Goal: Task Accomplishment & Management: Use online tool/utility

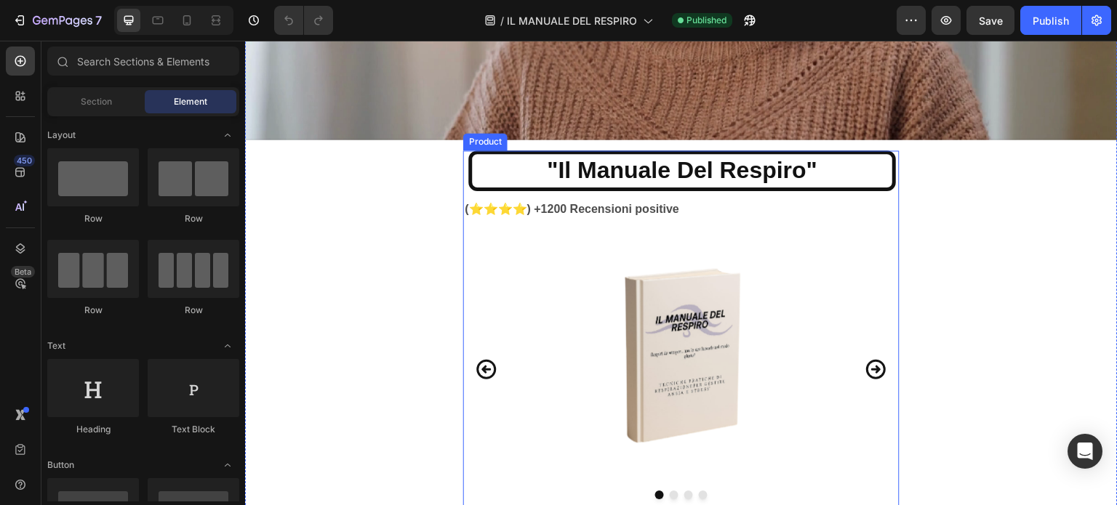
scroll to position [582, 0]
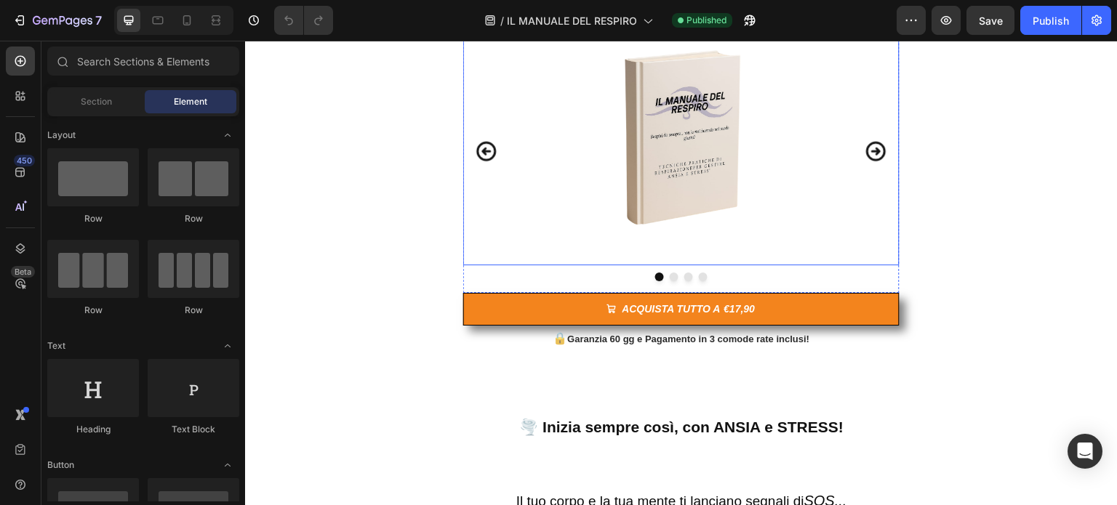
click at [639, 114] on img at bounding box center [681, 137] width 160 height 255
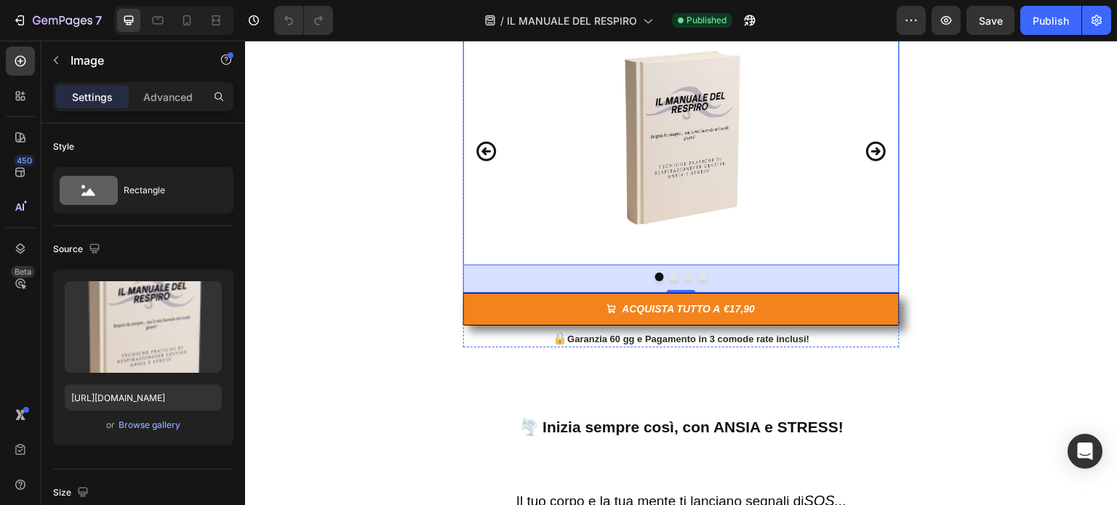
click at [875, 149] on icon "Carousel Next Arrow" at bounding box center [875, 151] width 23 height 39
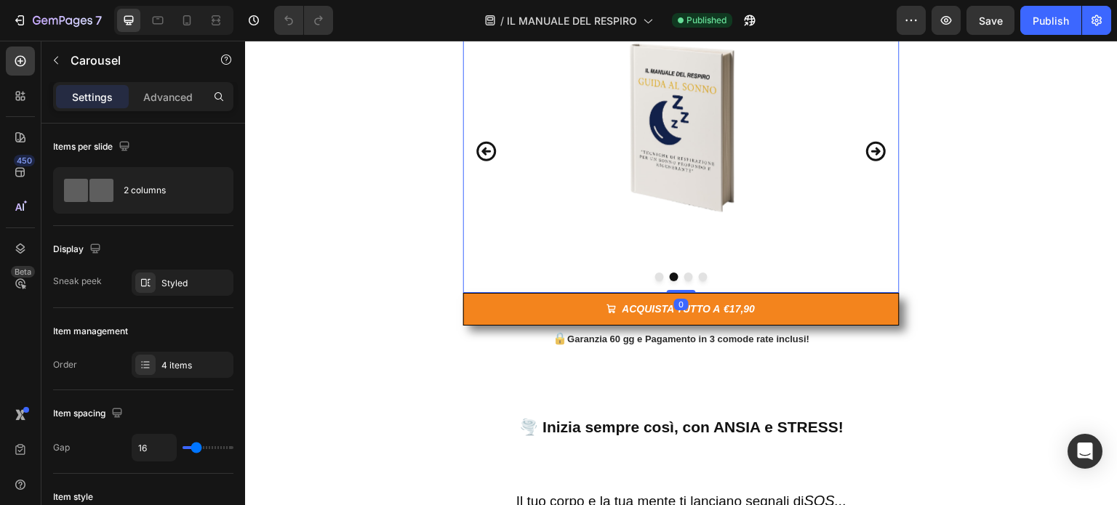
click at [875, 149] on icon "Carousel Next Arrow" at bounding box center [875, 151] width 23 height 39
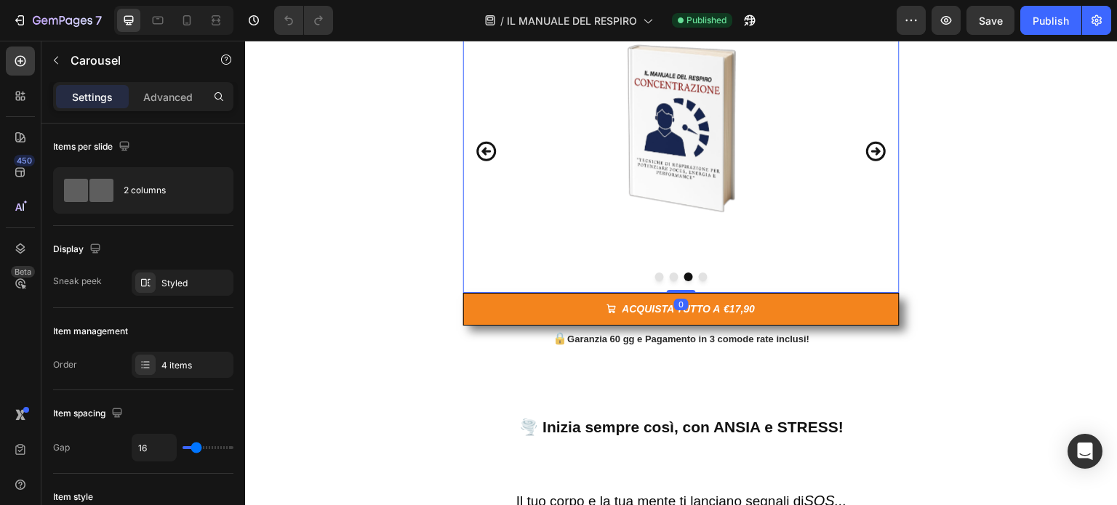
click at [875, 149] on icon "Carousel Next Arrow" at bounding box center [875, 151] width 23 height 39
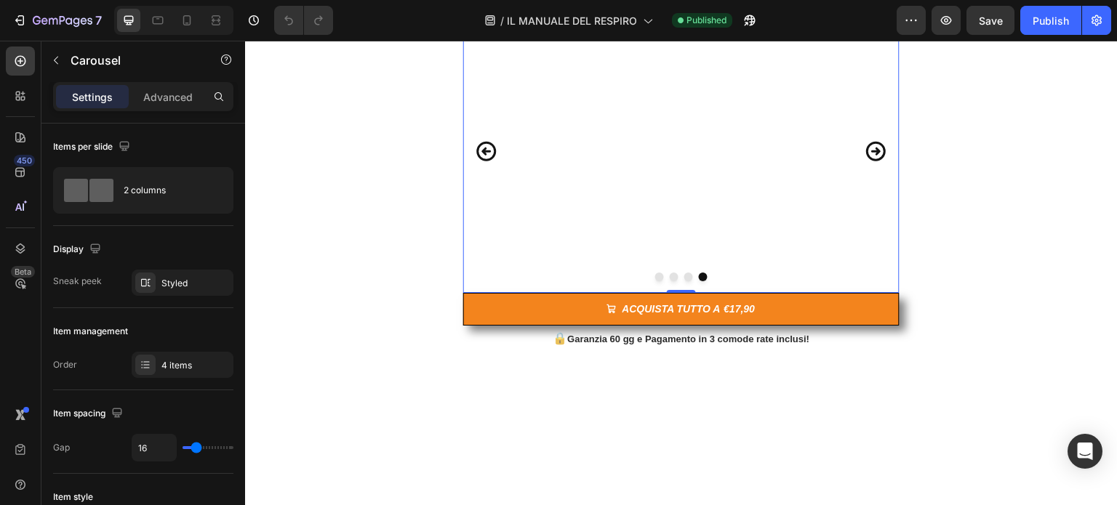
scroll to position [436, 0]
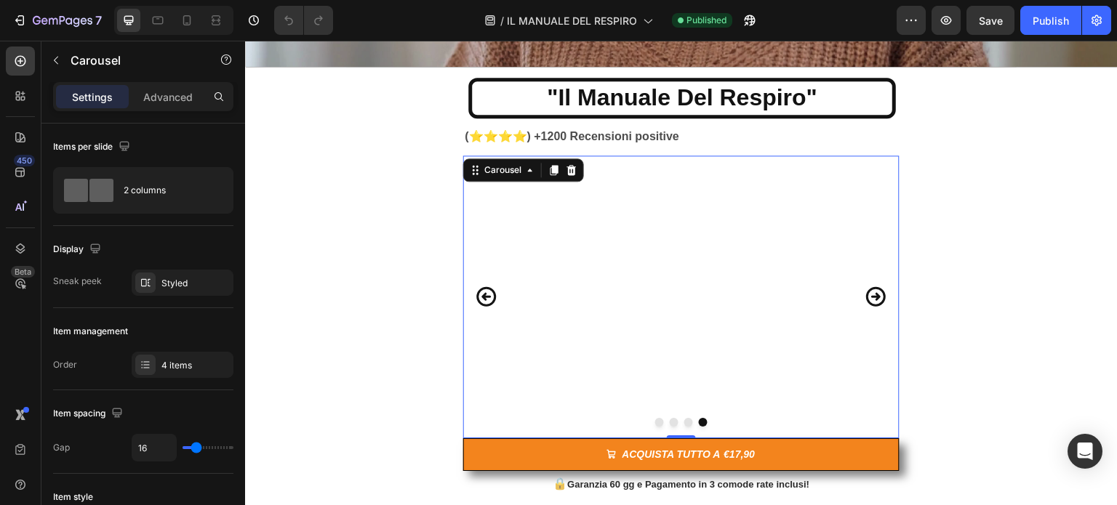
click at [872, 294] on icon "Carousel Next Arrow" at bounding box center [876, 297] width 20 height 20
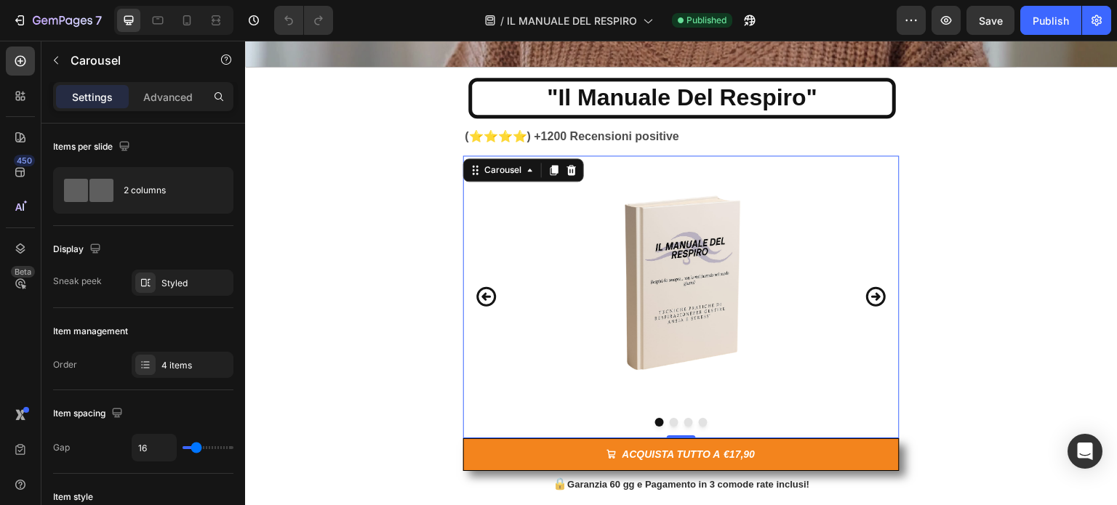
click at [872, 294] on icon "Carousel Next Arrow" at bounding box center [876, 297] width 20 height 20
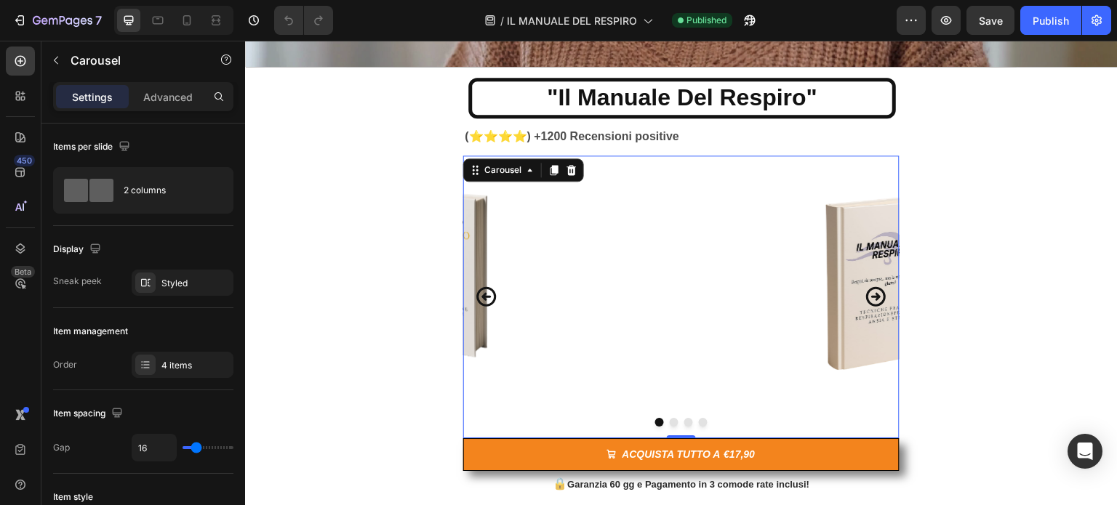
click at [872, 294] on icon "Carousel Next Arrow" at bounding box center [876, 297] width 20 height 20
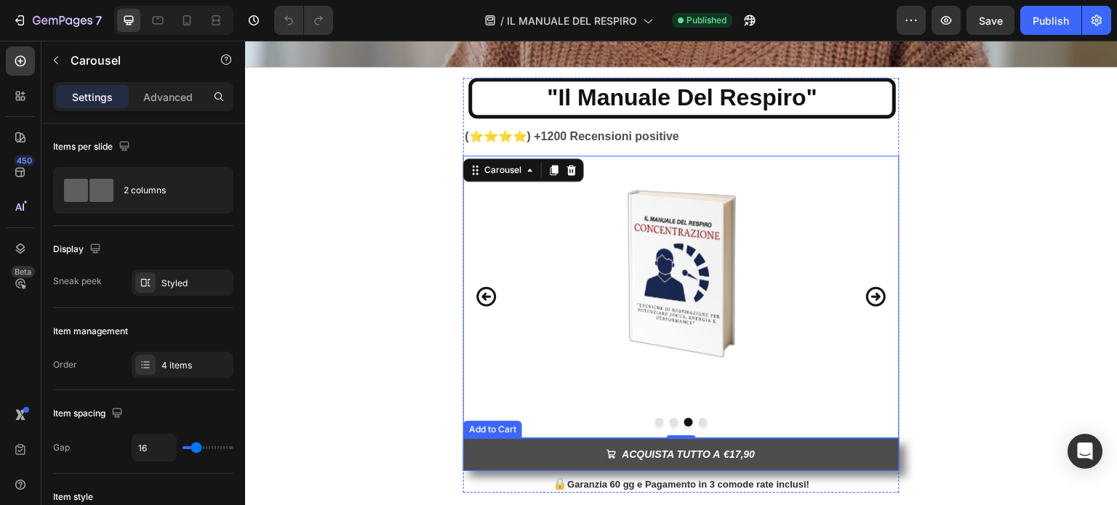
scroll to position [654, 0]
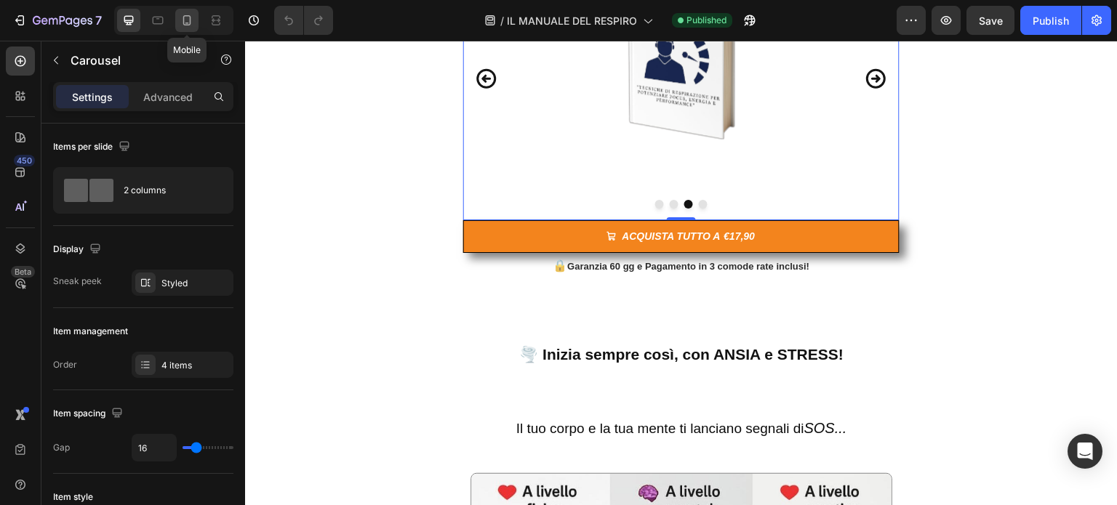
click at [189, 19] on icon at bounding box center [187, 20] width 8 height 10
type input "100%"
type input "12"
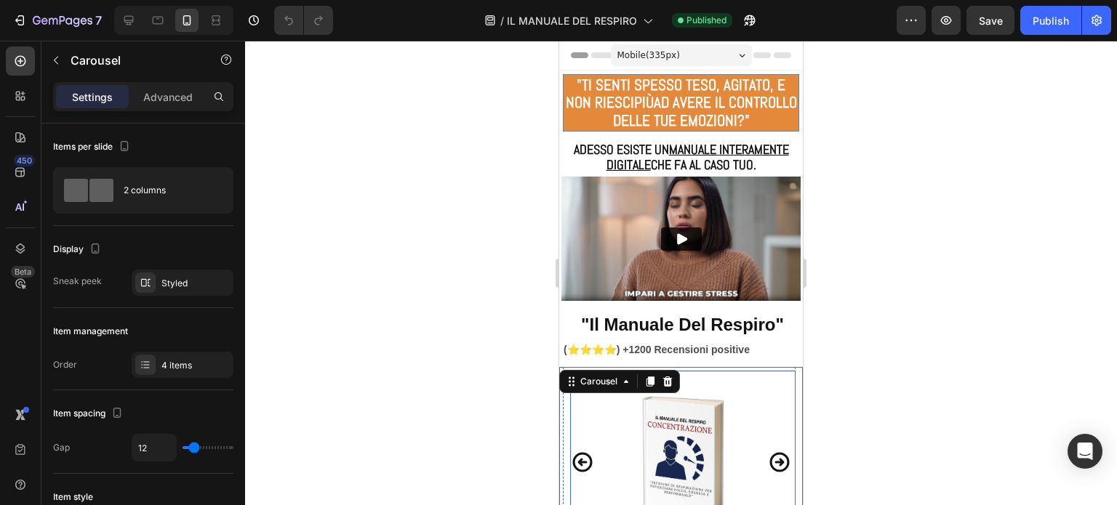
scroll to position [291, 0]
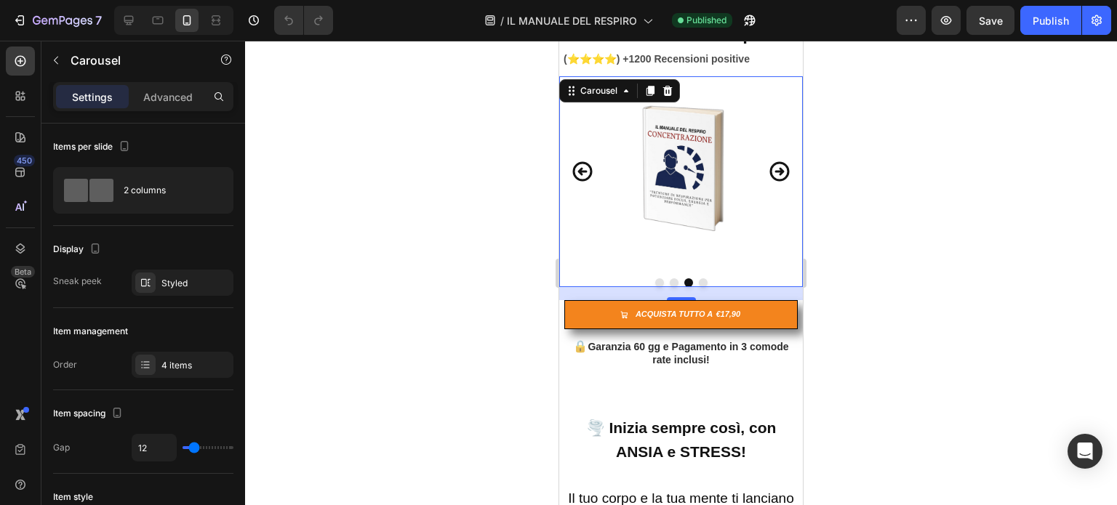
click at [768, 188] on icon "Carousel Next Arrow" at bounding box center [779, 171] width 23 height 39
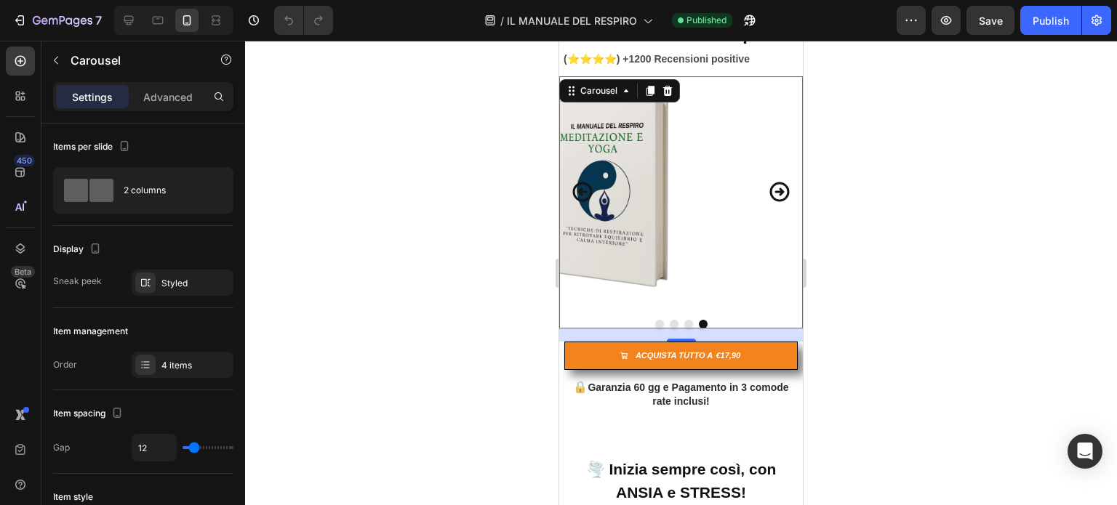
click at [768, 188] on icon "Carousel Next Arrow" at bounding box center [779, 191] width 23 height 39
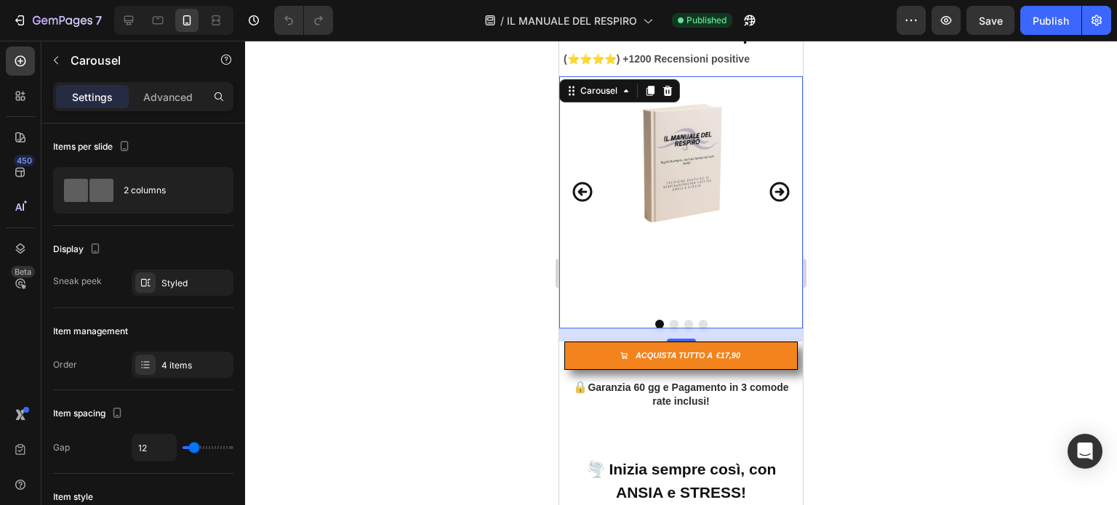
click at [567, 189] on div at bounding box center [680, 163] width 229 height 174
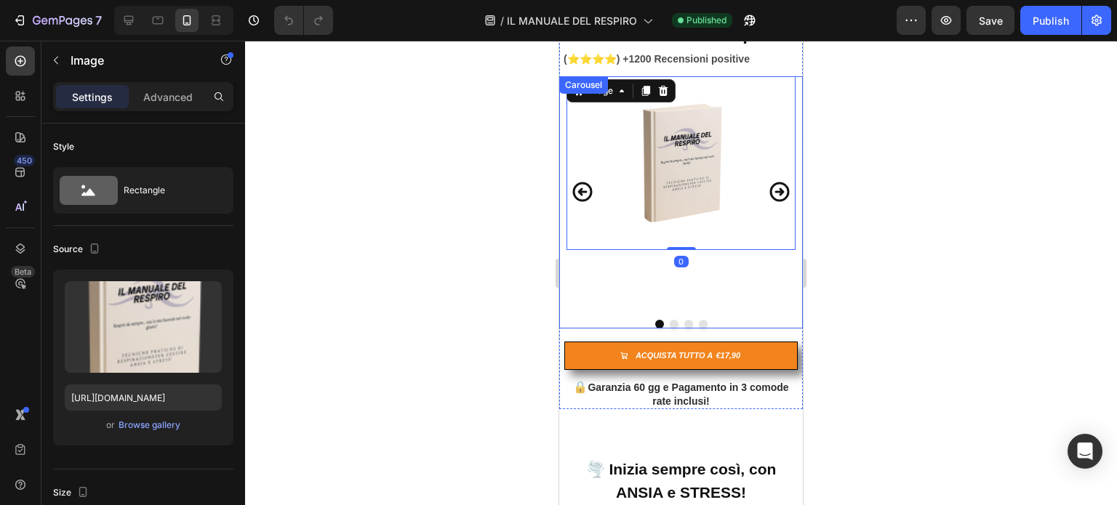
click at [577, 190] on icon "Carousel Back Arrow" at bounding box center [582, 191] width 23 height 39
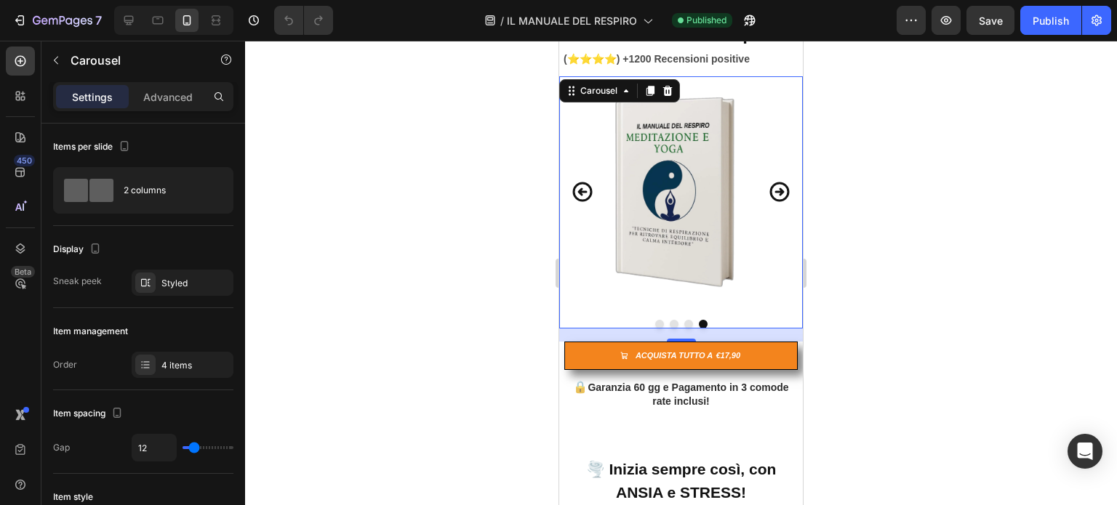
click at [574, 188] on icon "Carousel Back Arrow" at bounding box center [583, 192] width 20 height 20
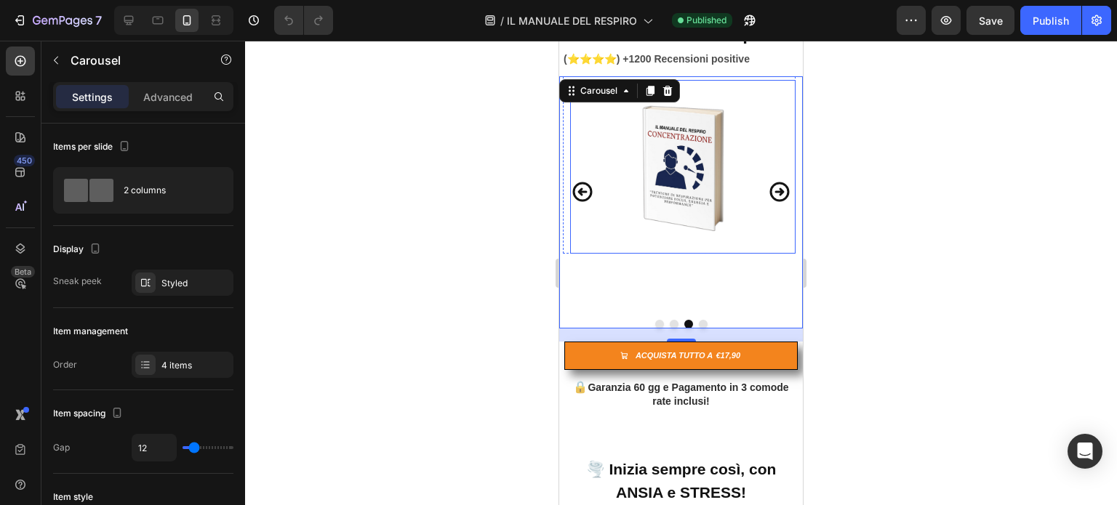
click at [662, 181] on img at bounding box center [682, 167] width 109 height 174
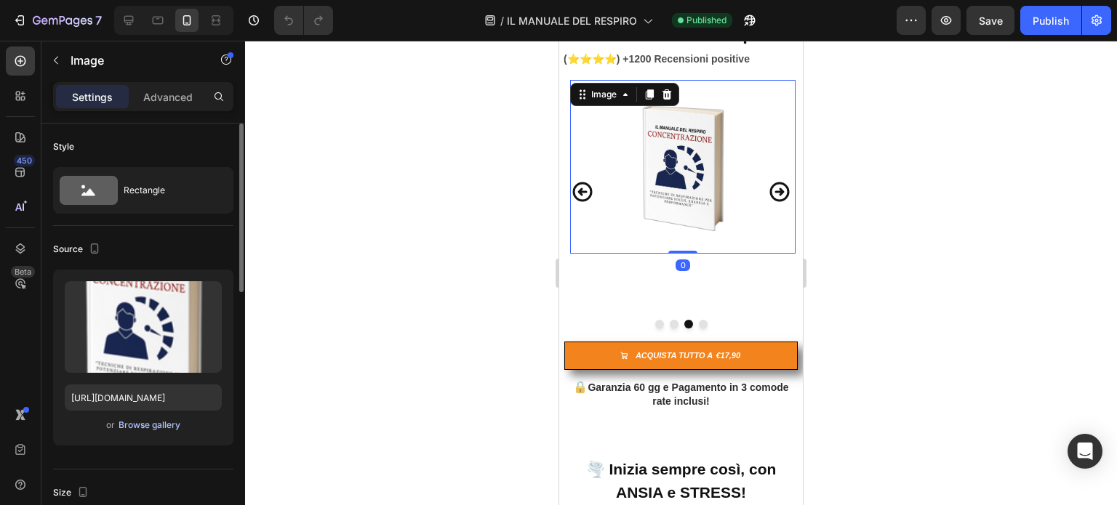
click at [157, 427] on div "Browse gallery" at bounding box center [149, 425] width 62 height 13
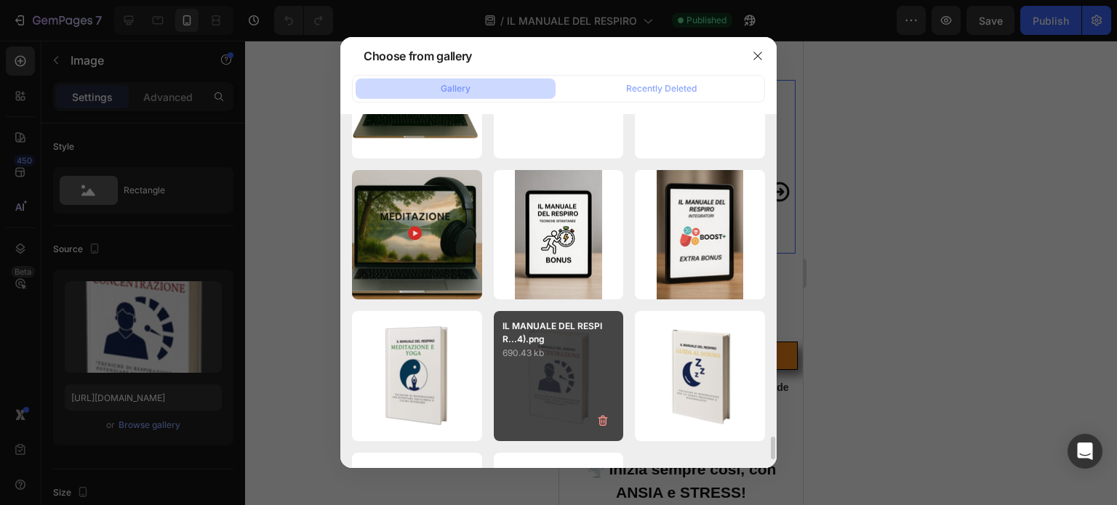
scroll to position [4981, 0]
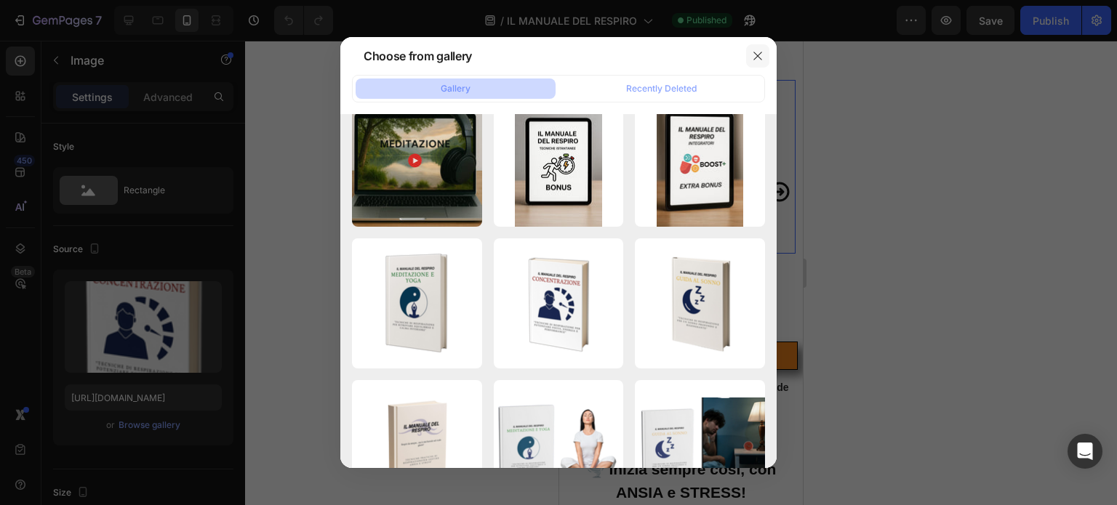
click at [755, 58] on icon "button" at bounding box center [758, 56] width 12 height 12
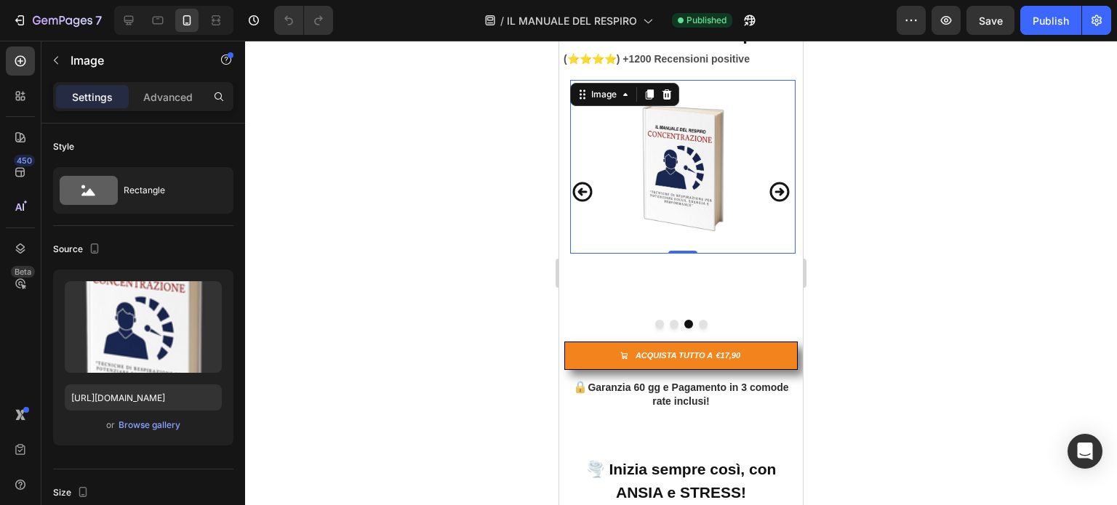
click at [677, 182] on img at bounding box center [682, 167] width 109 height 174
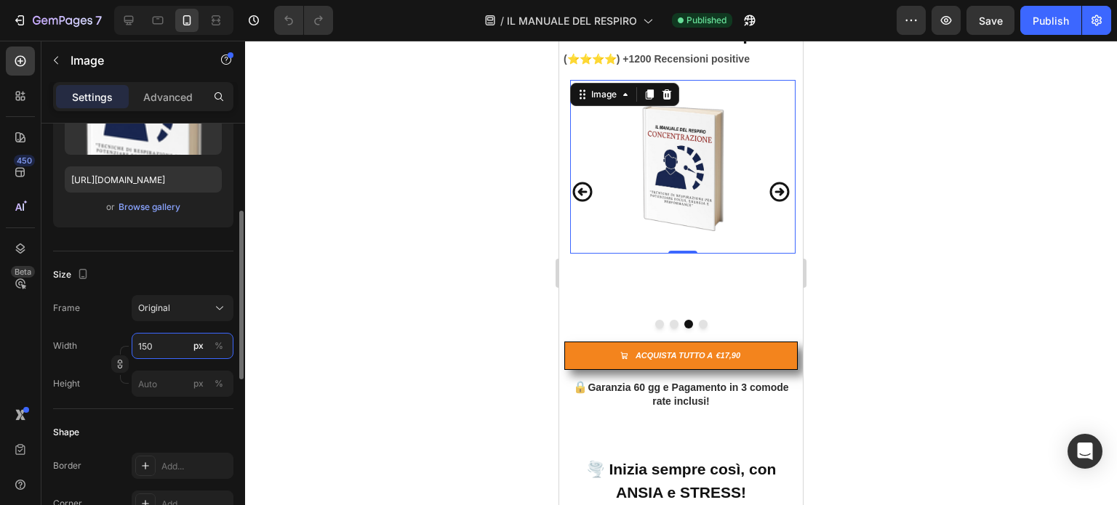
click at [157, 345] on input "150" at bounding box center [183, 346] width 102 height 26
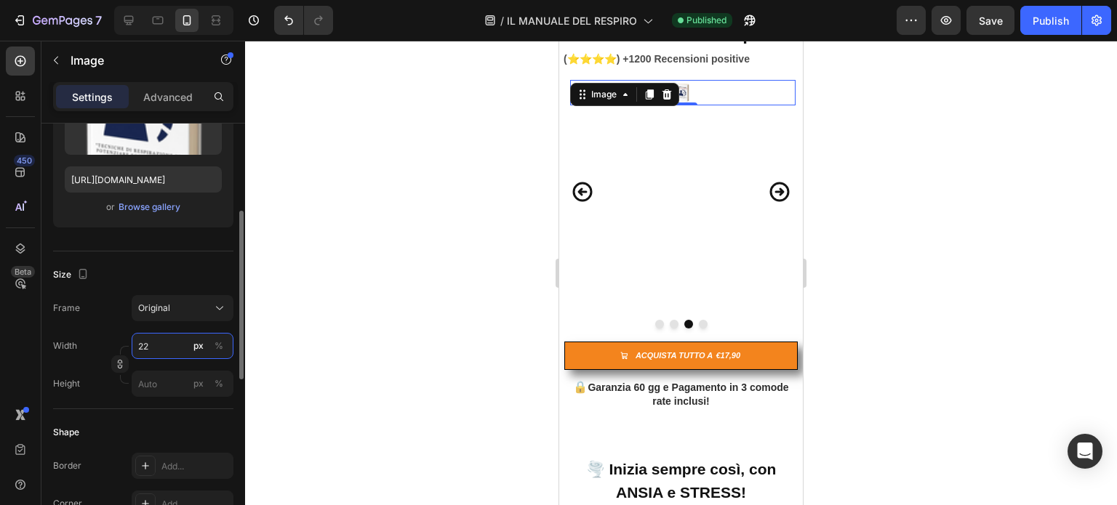
type input "220"
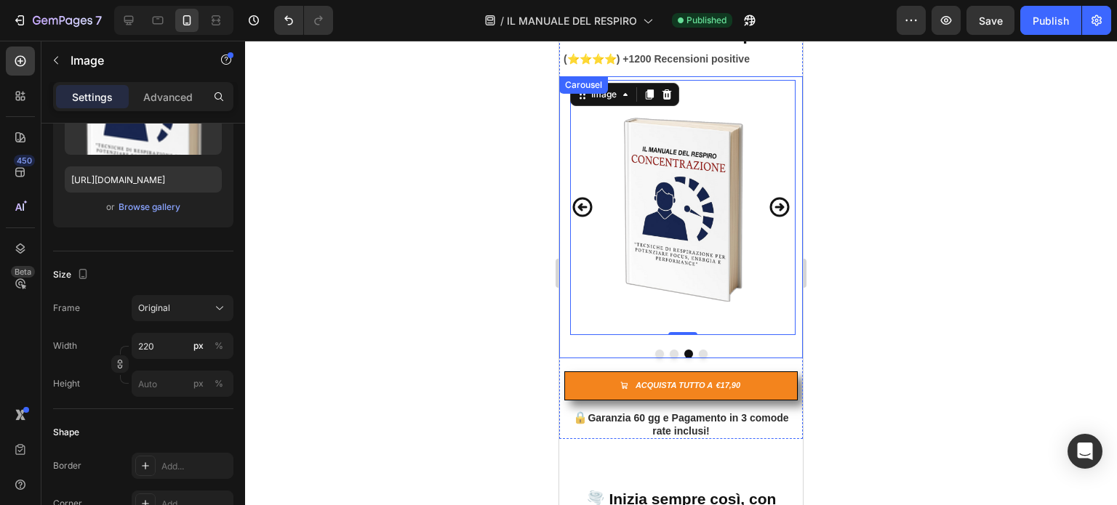
click at [768, 200] on icon "Carousel Next Arrow" at bounding box center [779, 207] width 23 height 39
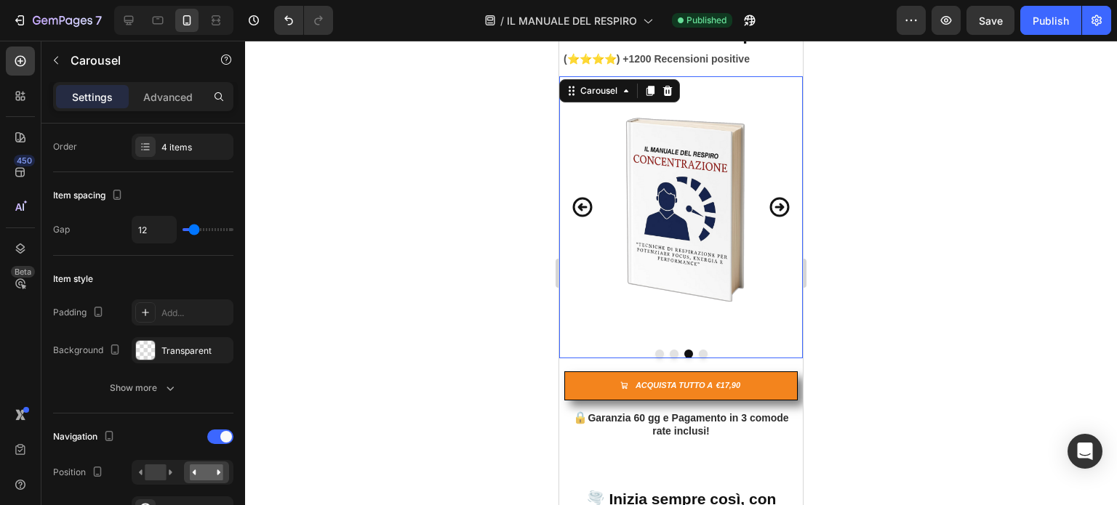
scroll to position [0, 0]
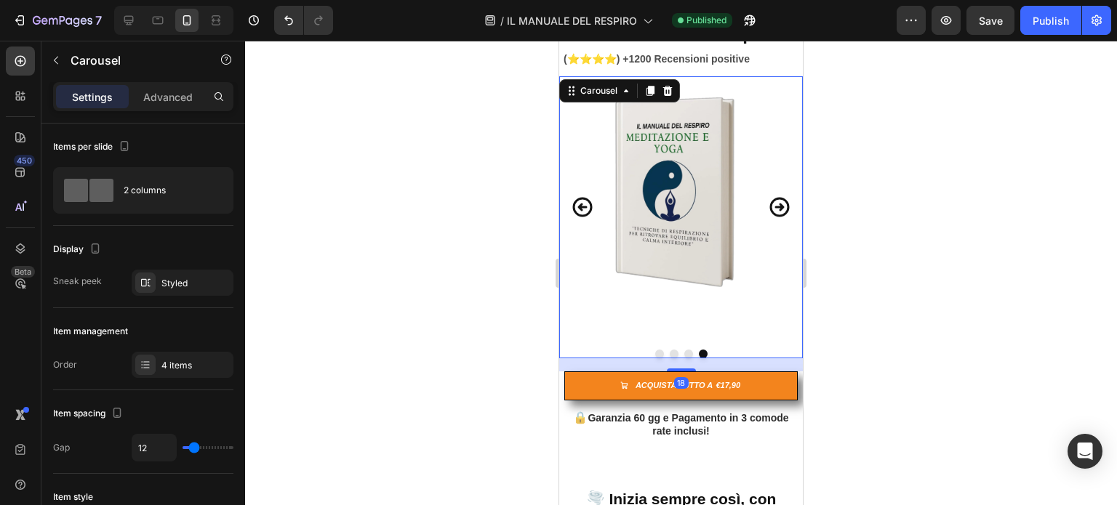
click at [770, 201] on icon "Carousel Next Arrow" at bounding box center [780, 207] width 20 height 20
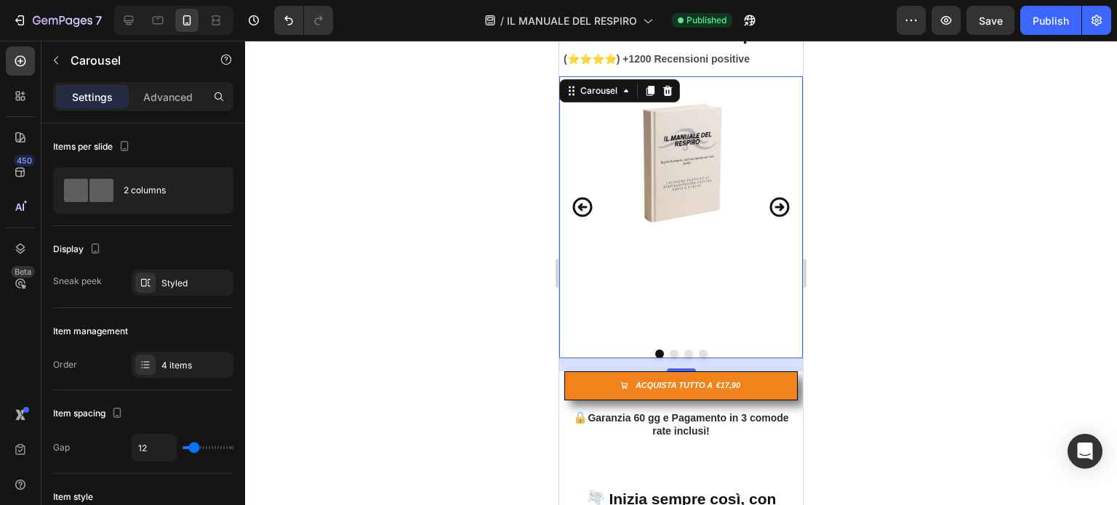
click at [700, 166] on img at bounding box center [681, 163] width 109 height 174
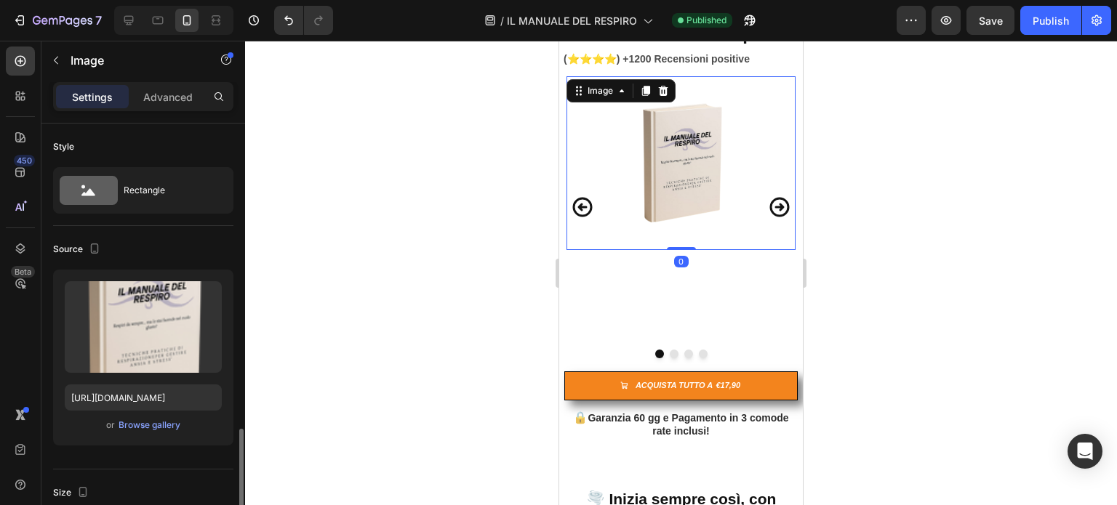
scroll to position [218, 0]
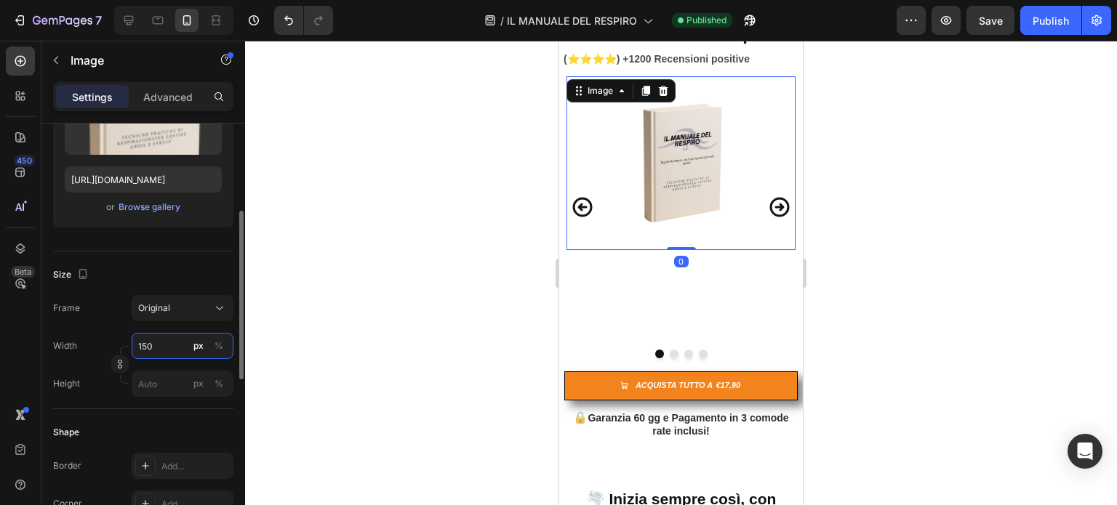
click at [169, 349] on input "150" at bounding box center [183, 346] width 102 height 26
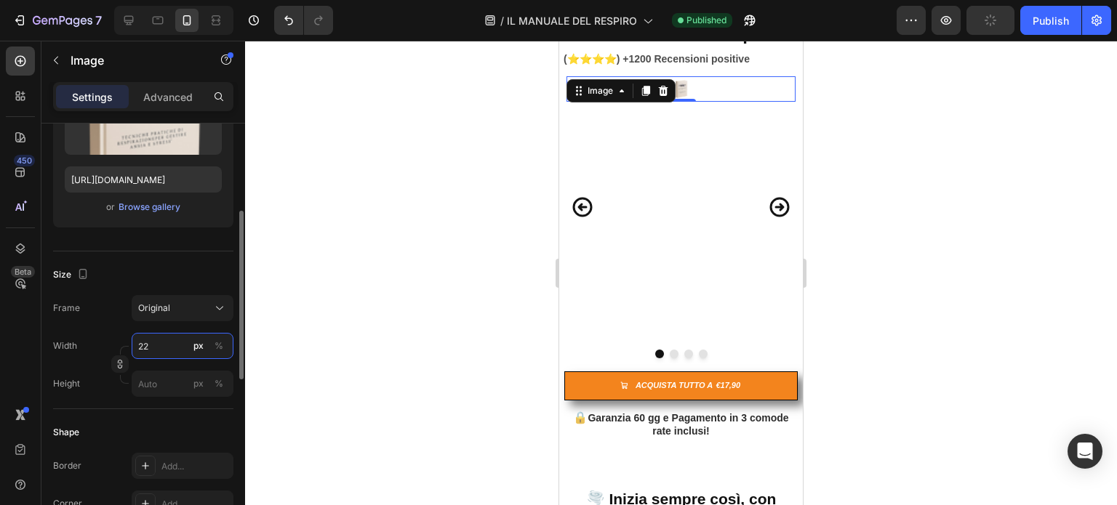
type input "220"
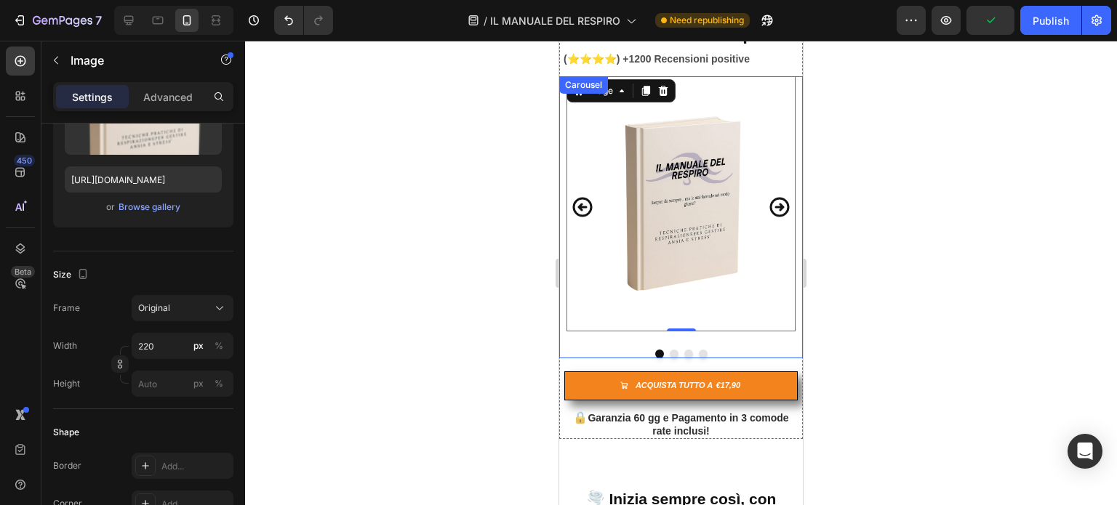
click at [768, 203] on icon "Carousel Next Arrow" at bounding box center [779, 207] width 23 height 39
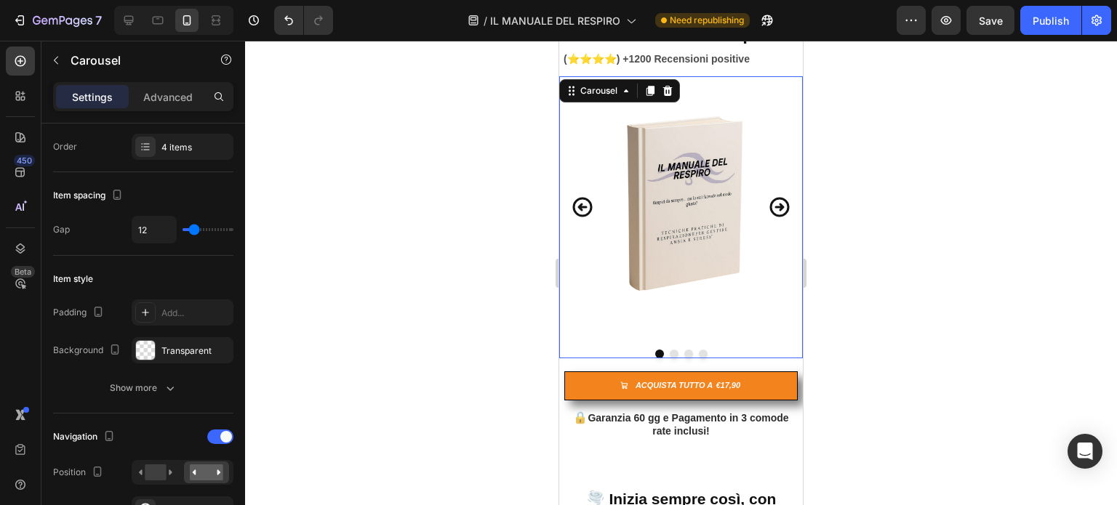
scroll to position [0, 0]
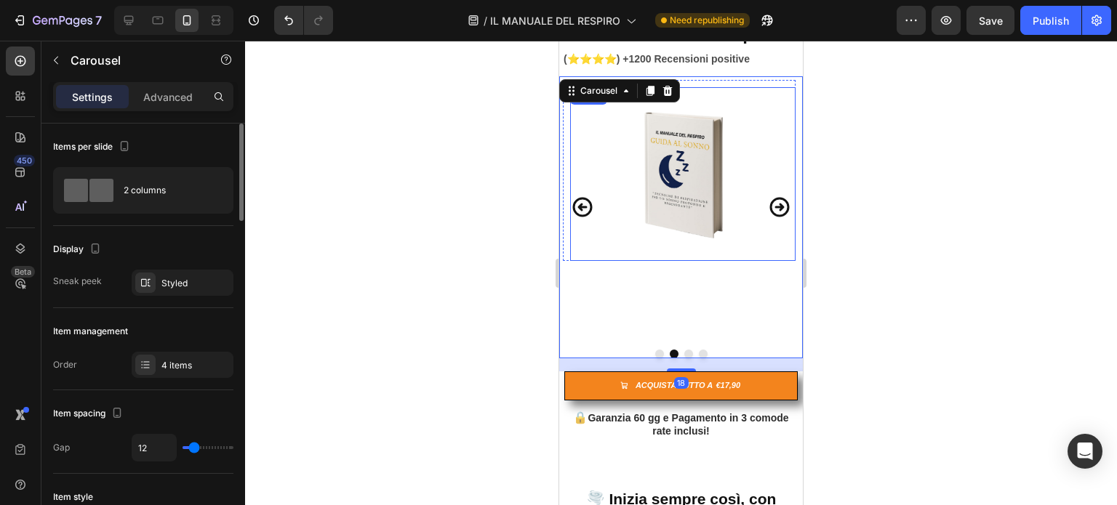
click at [715, 196] on img at bounding box center [682, 174] width 109 height 174
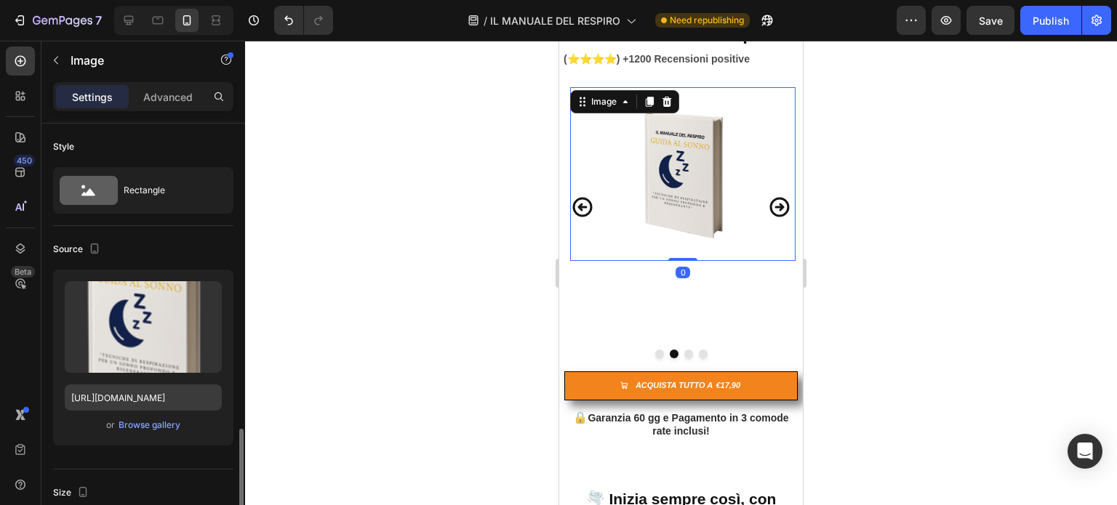
scroll to position [218, 0]
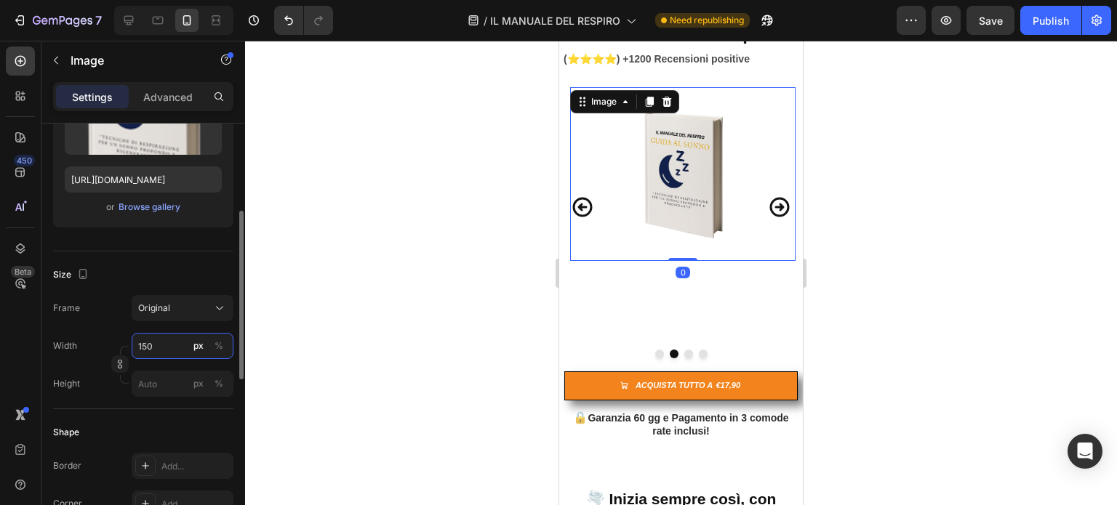
click at [174, 347] on input "150" at bounding box center [183, 346] width 102 height 26
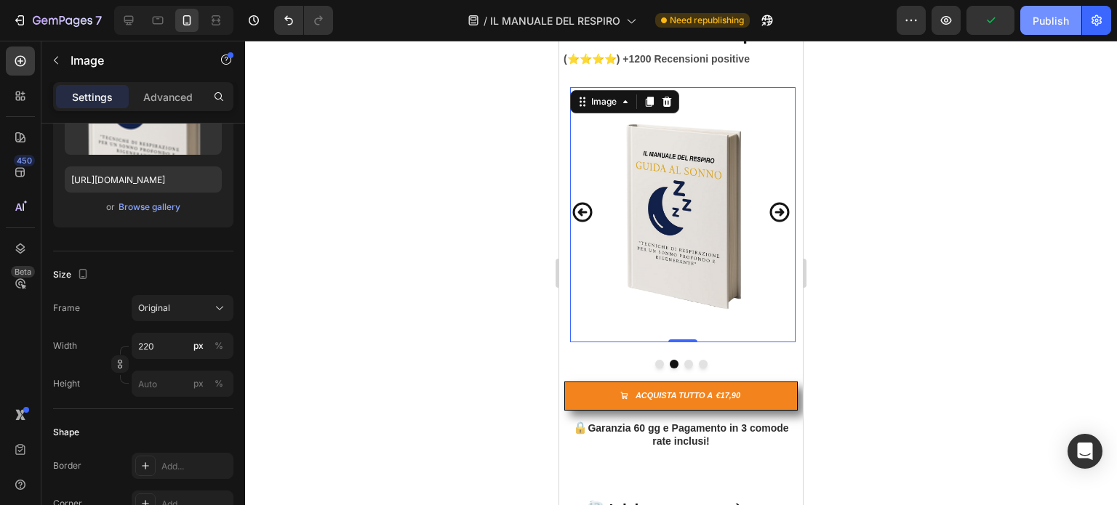
click at [1041, 20] on div "Publish" at bounding box center [1050, 20] width 36 height 15
click at [131, 17] on icon at bounding box center [128, 20] width 15 height 15
type input "200"
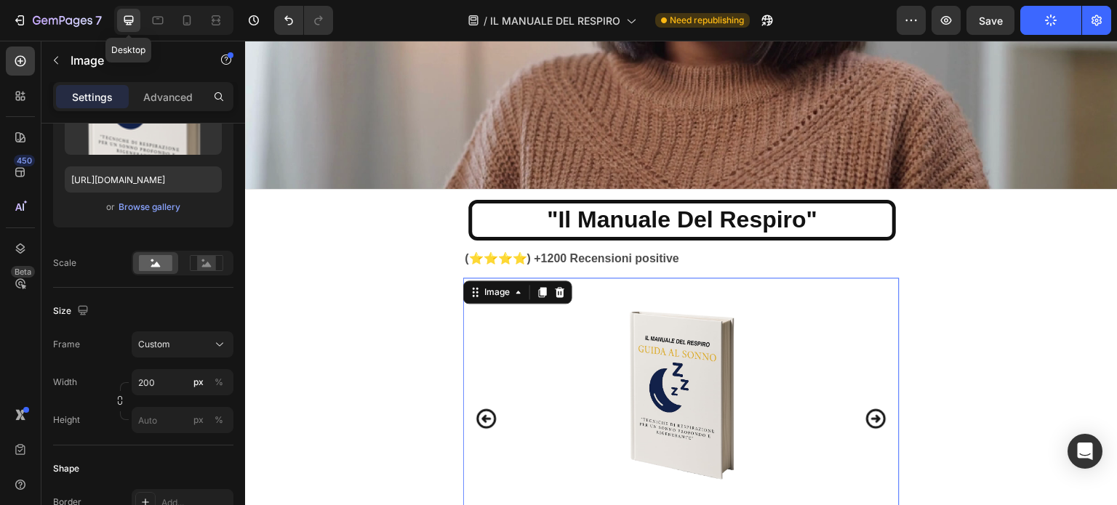
scroll to position [496, 0]
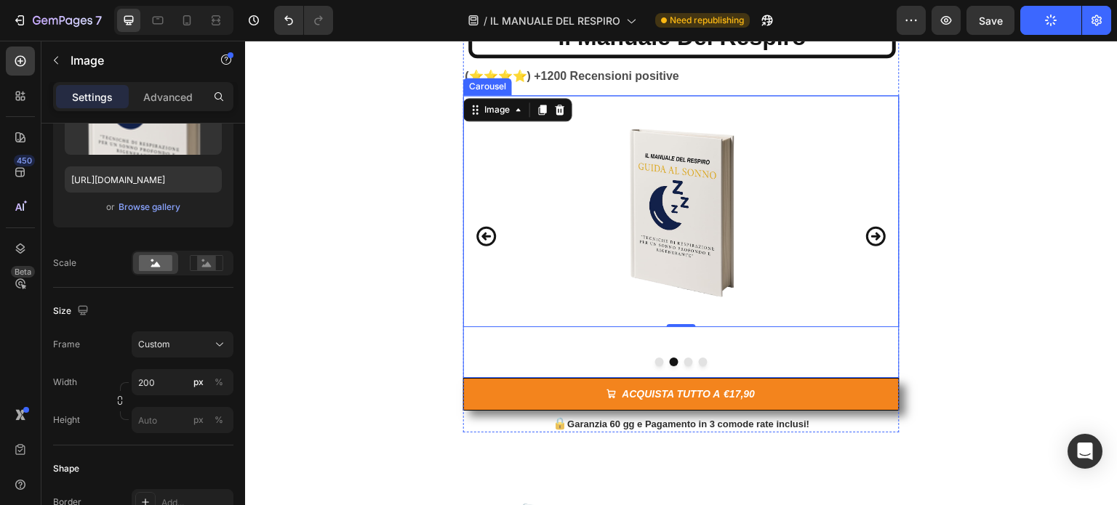
click at [878, 224] on icon "Carousel Next Arrow" at bounding box center [875, 236] width 23 height 39
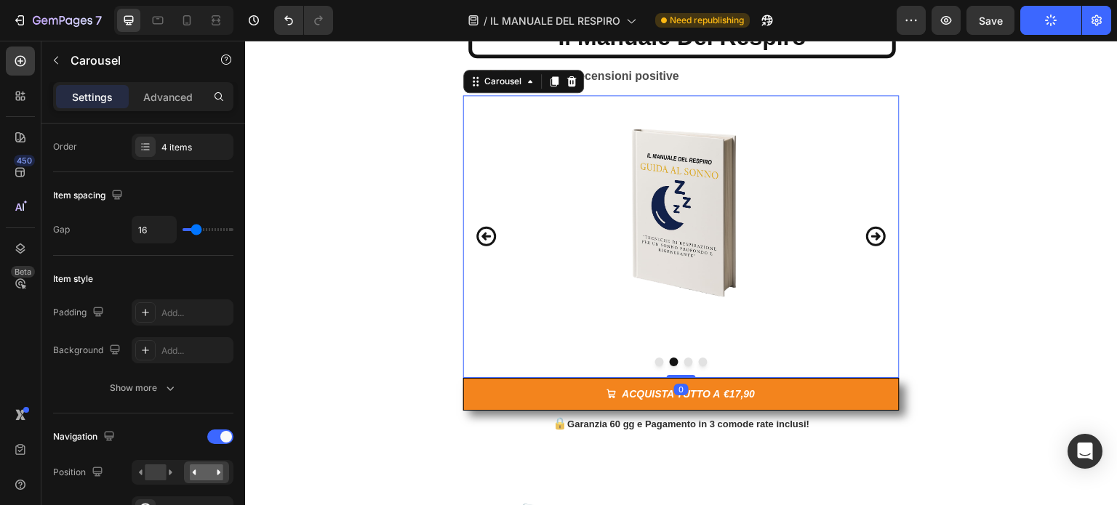
scroll to position [0, 0]
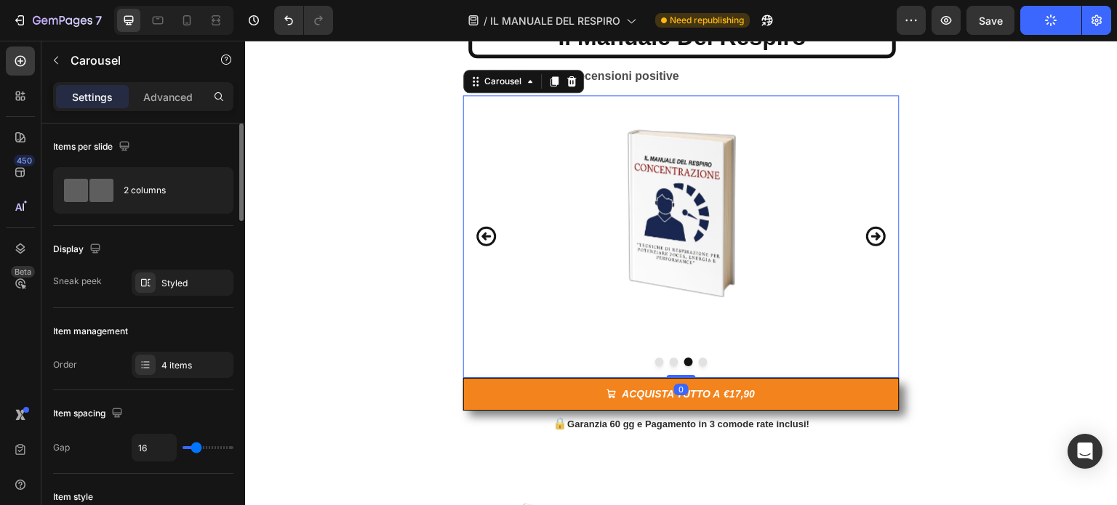
click at [878, 224] on icon "Carousel Next Arrow" at bounding box center [875, 236] width 23 height 39
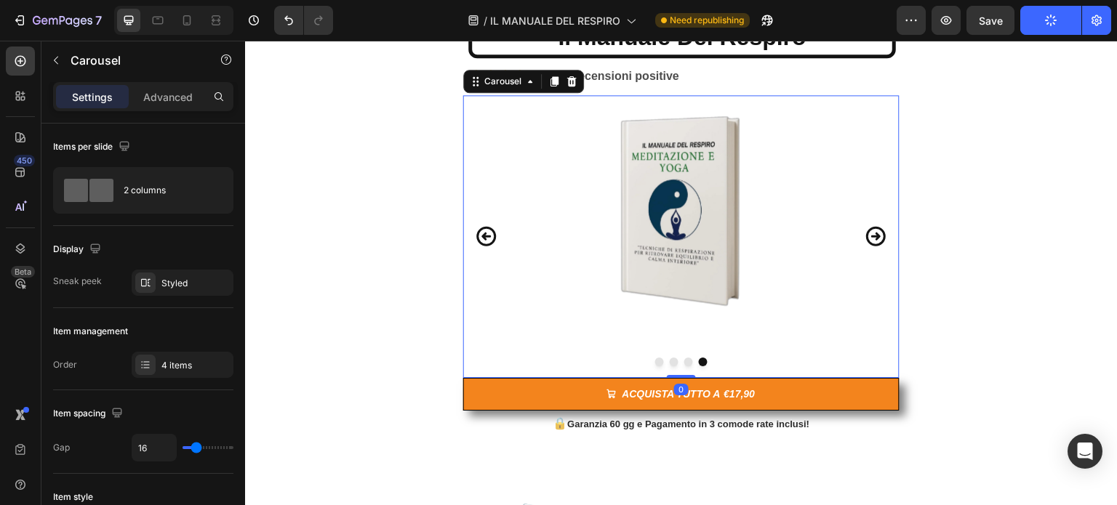
click at [878, 224] on icon "Carousel Next Arrow" at bounding box center [875, 236] width 23 height 39
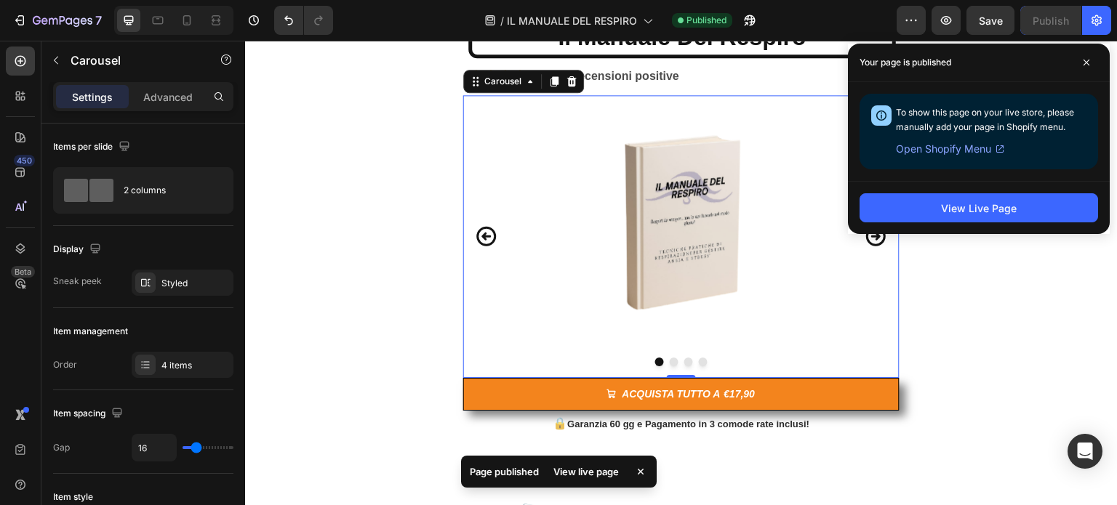
click at [475, 223] on icon "Carousel Back Arrow" at bounding box center [486, 236] width 23 height 39
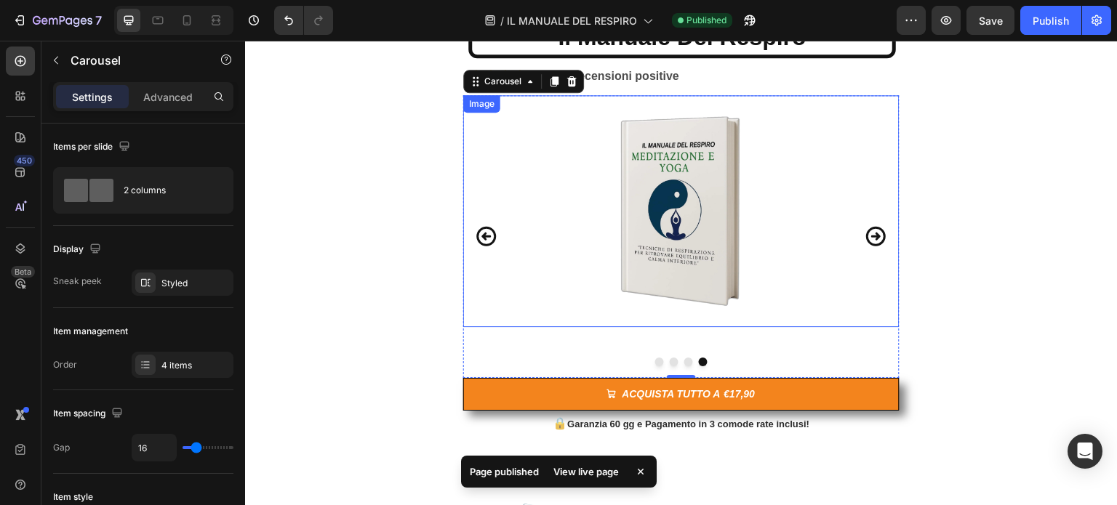
click at [705, 217] on img at bounding box center [680, 211] width 145 height 232
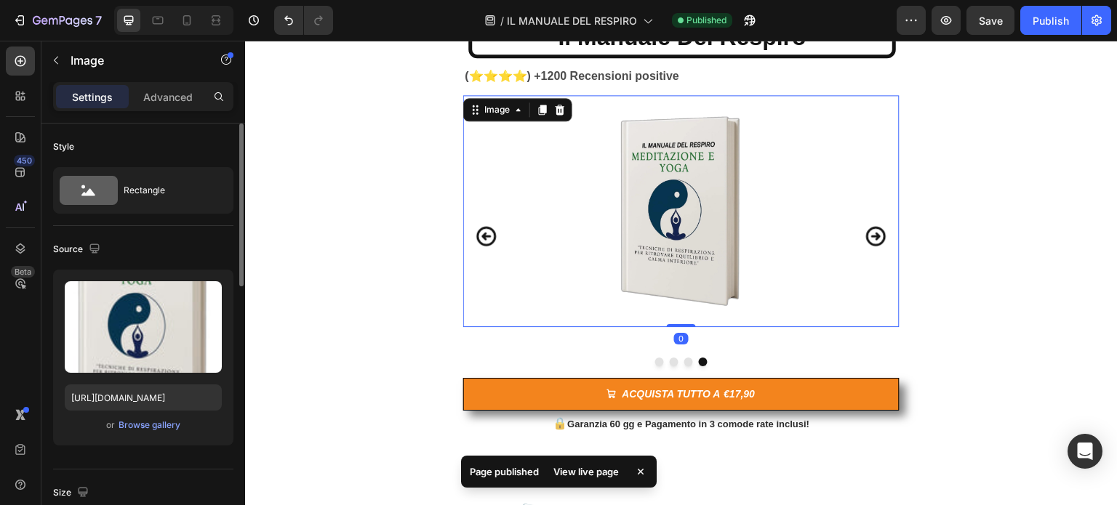
scroll to position [145, 0]
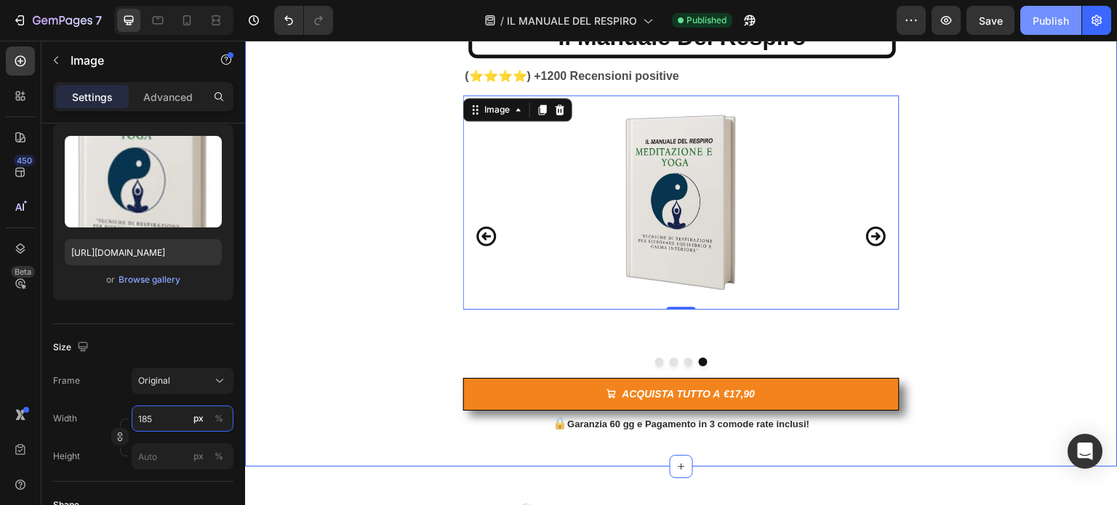
type input "185"
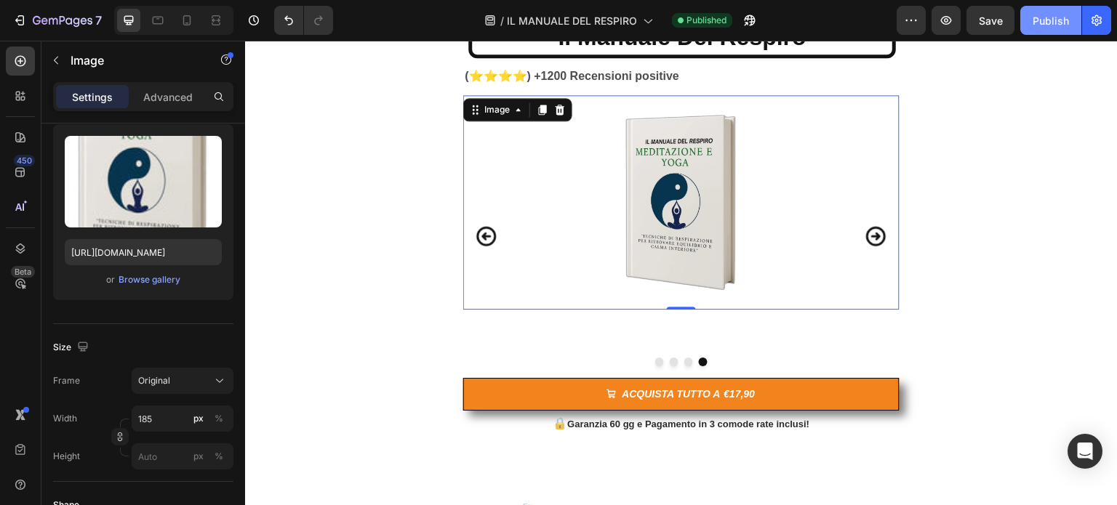
click at [1053, 25] on div "Publish" at bounding box center [1050, 20] width 36 height 15
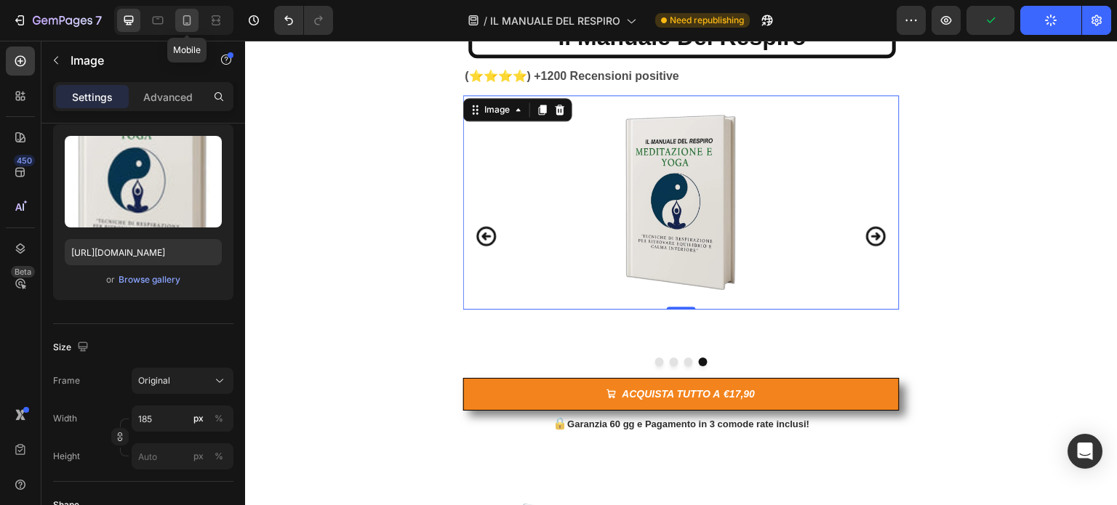
click at [184, 14] on icon at bounding box center [187, 20] width 15 height 15
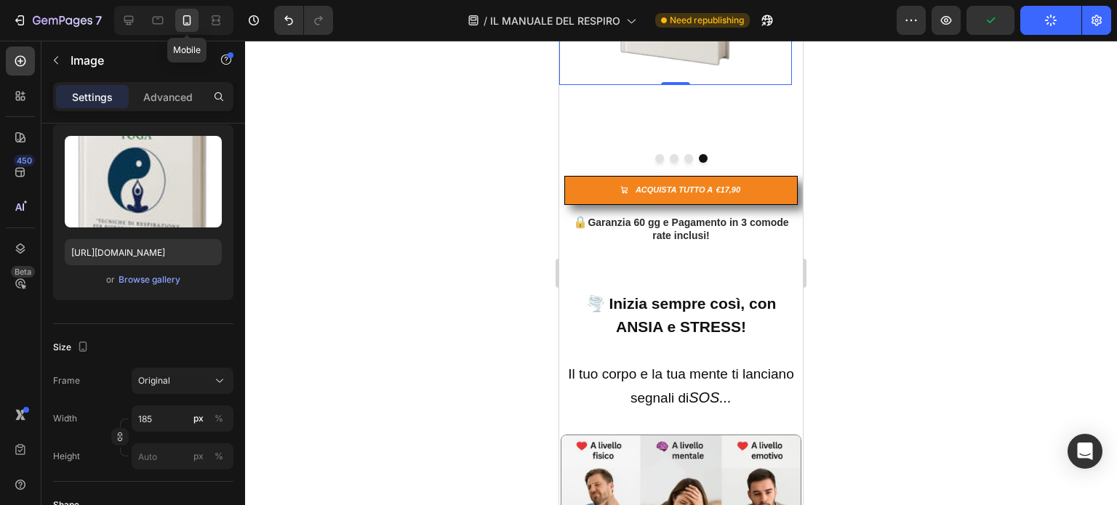
scroll to position [268, 0]
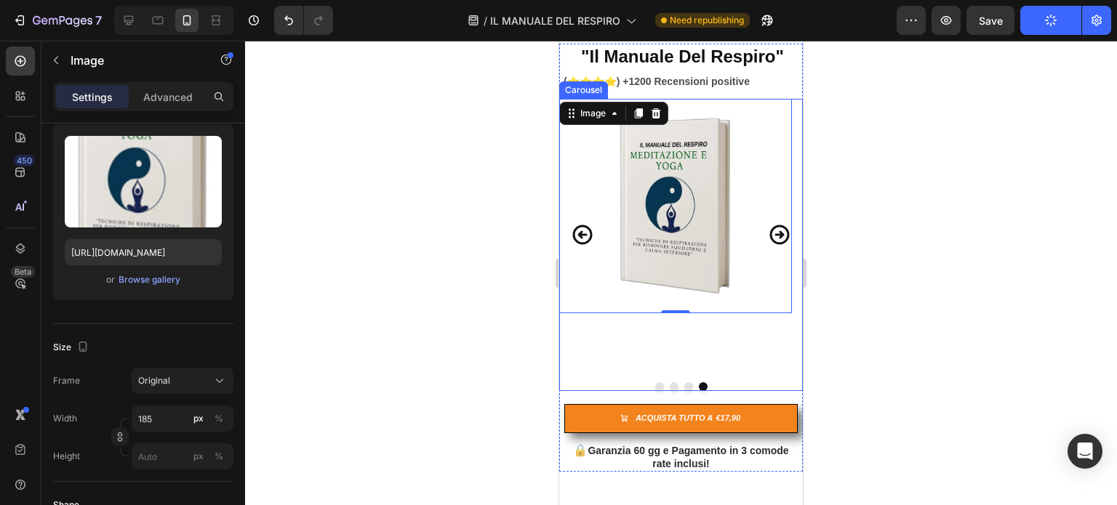
click at [770, 229] on icon "Carousel Next Arrow" at bounding box center [780, 235] width 20 height 20
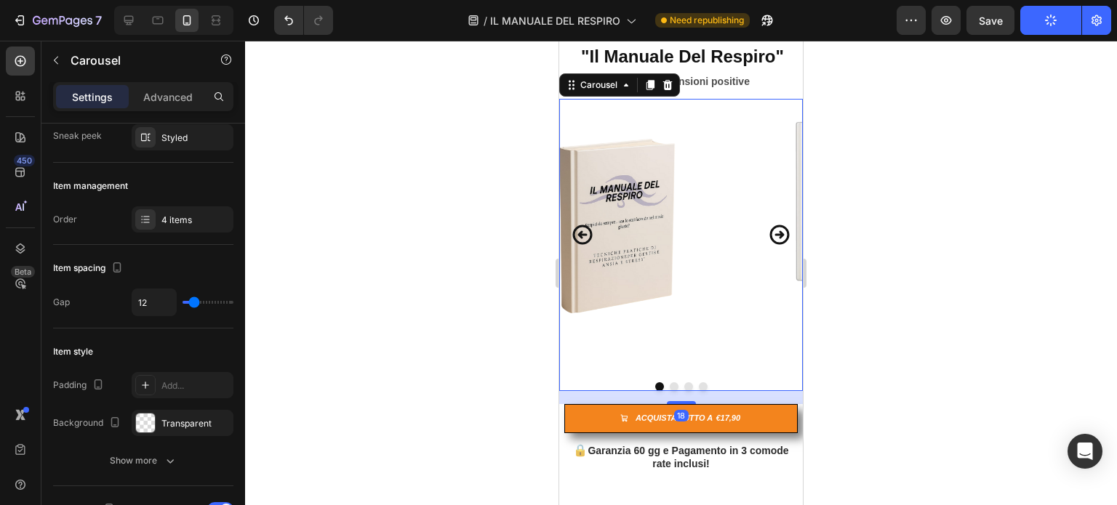
scroll to position [0, 0]
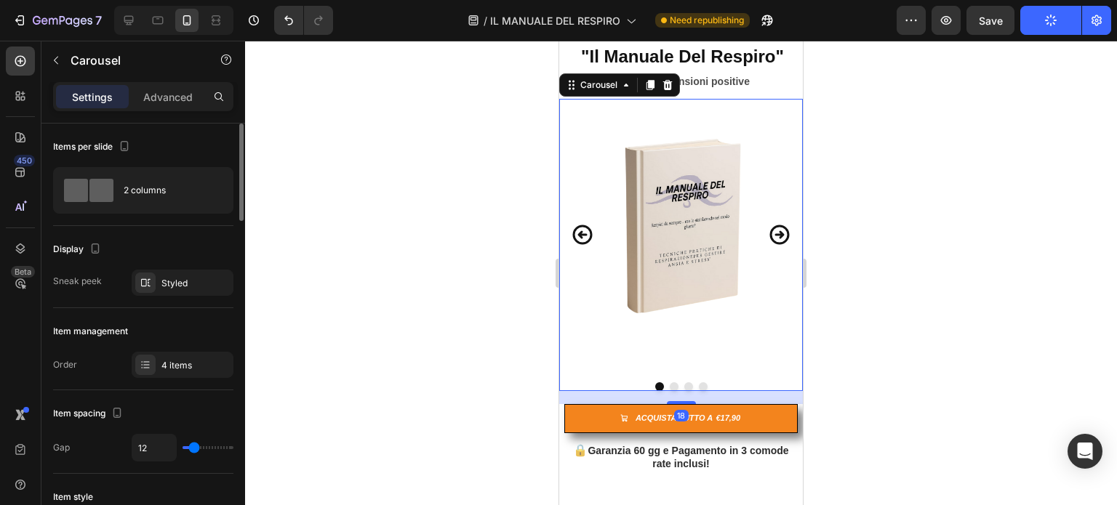
click at [770, 229] on icon "Carousel Next Arrow" at bounding box center [780, 235] width 20 height 20
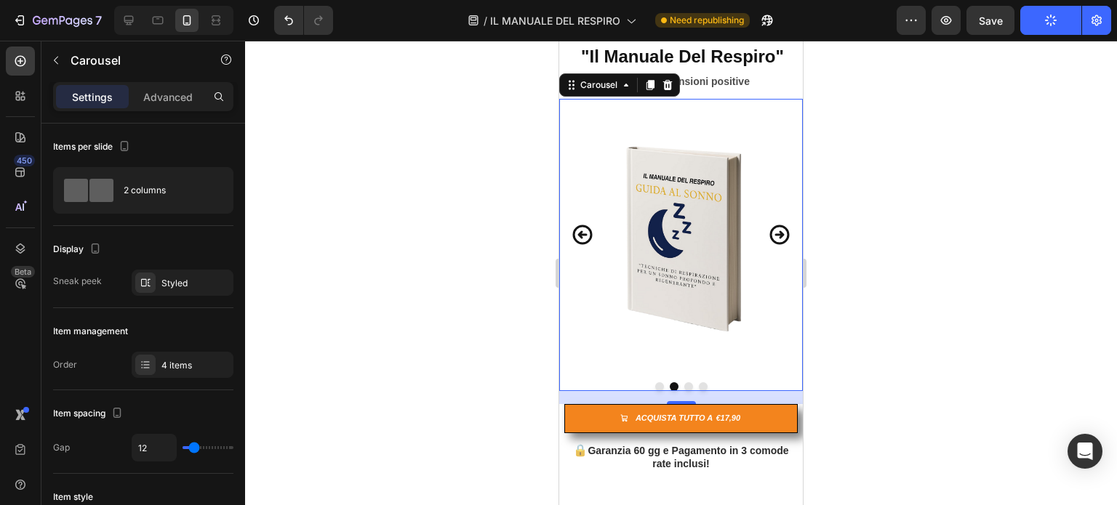
click at [768, 225] on icon "Carousel Next Arrow" at bounding box center [779, 234] width 23 height 39
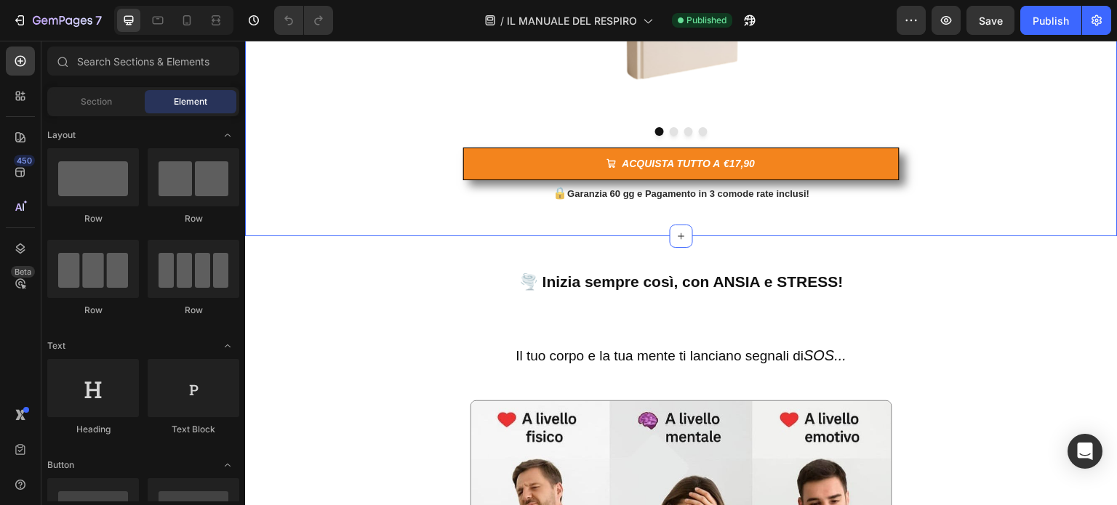
scroll to position [509, 0]
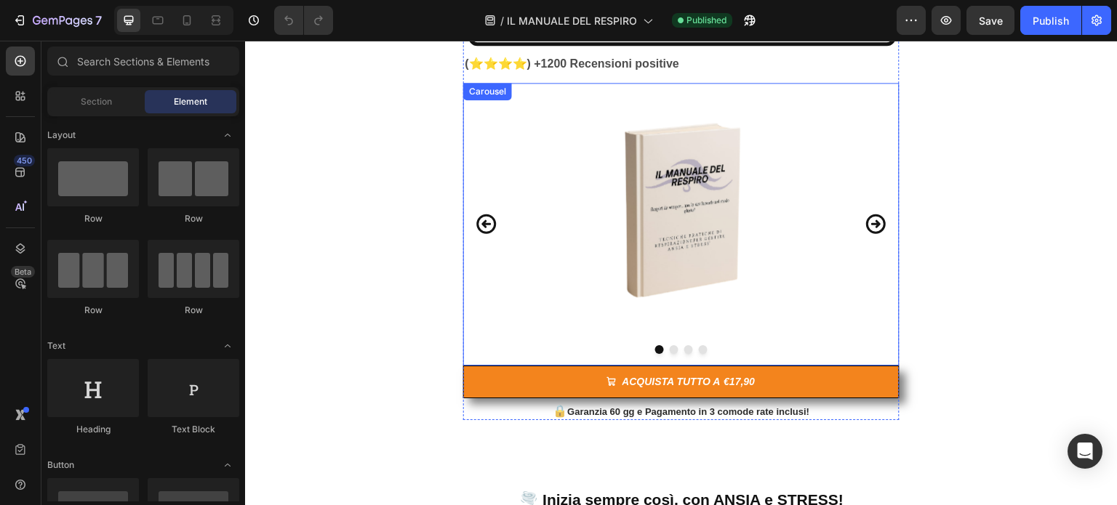
click at [864, 218] on icon "Carousel Next Arrow" at bounding box center [875, 223] width 23 height 39
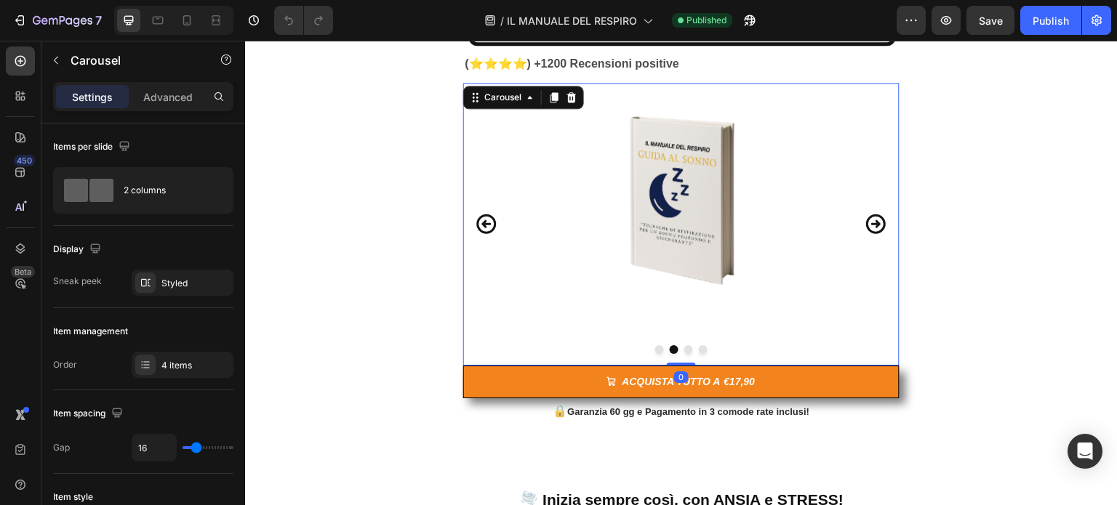
click at [864, 219] on icon "Carousel Next Arrow" at bounding box center [875, 223] width 23 height 39
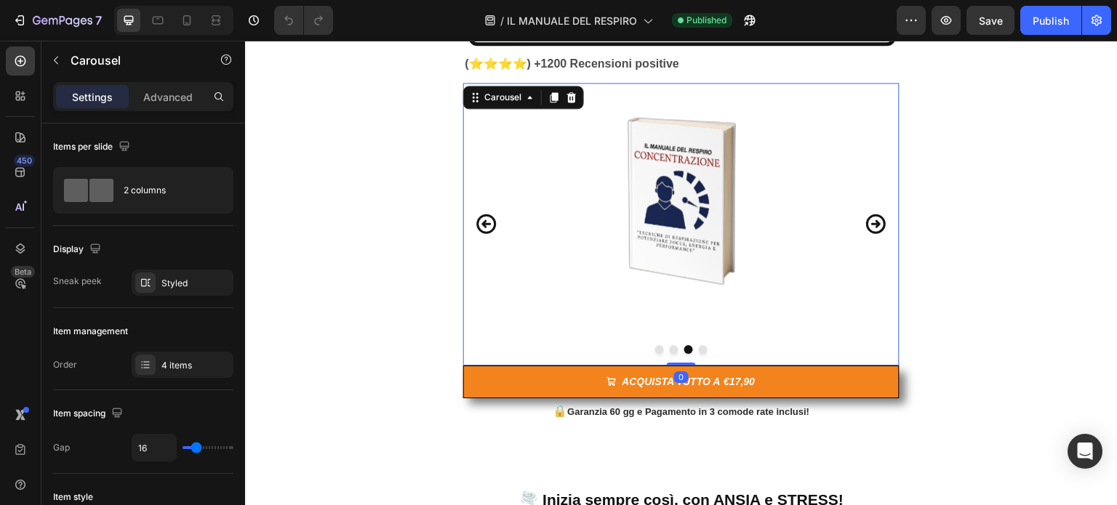
click at [864, 219] on icon "Carousel Next Arrow" at bounding box center [875, 223] width 23 height 39
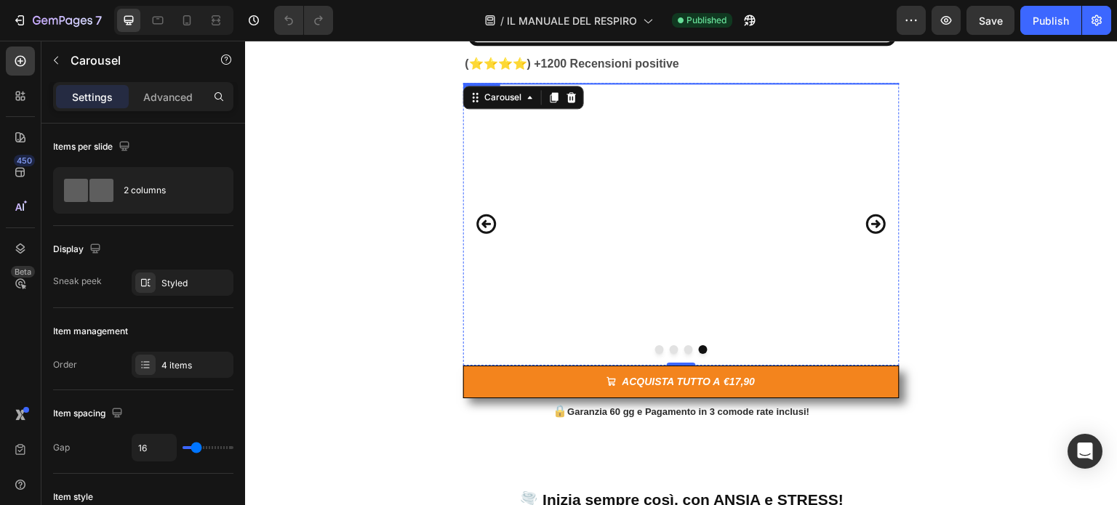
click at [672, 83] on img at bounding box center [681, 83] width 134 height 0
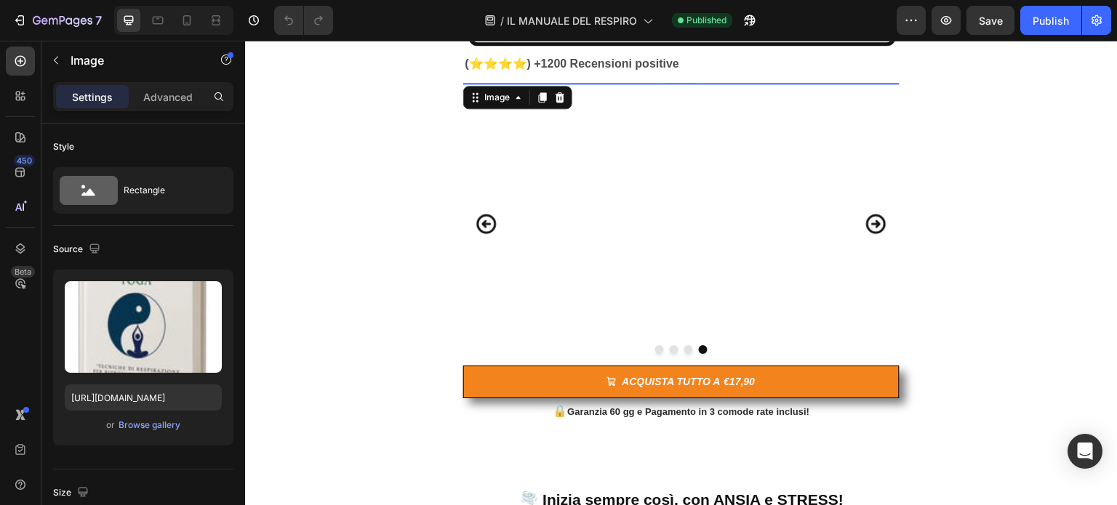
click at [684, 83] on img at bounding box center [681, 83] width 134 height 0
click at [169, 97] on p "Advanced" at bounding box center [167, 96] width 49 height 15
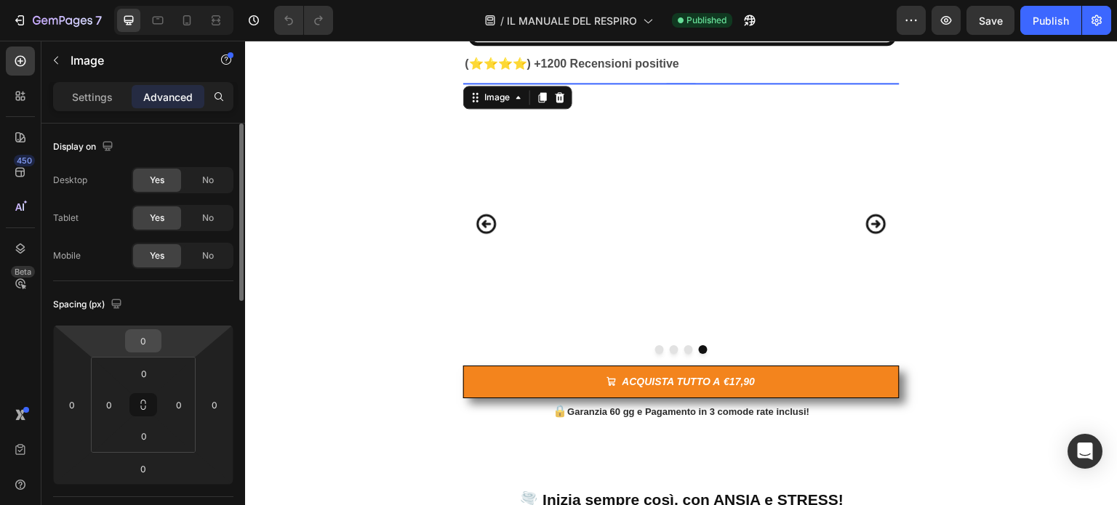
click at [142, 348] on input "0" at bounding box center [143, 341] width 29 height 22
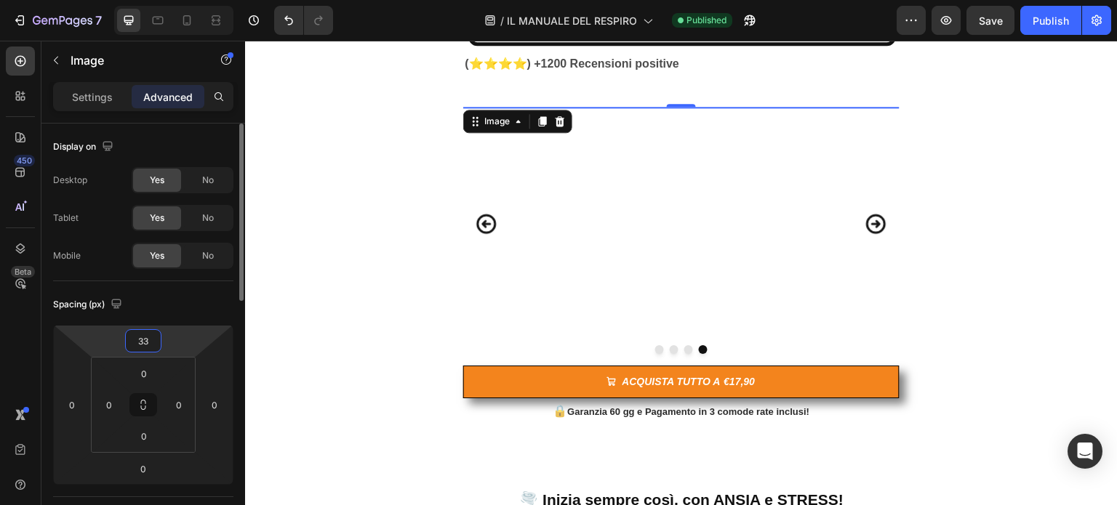
type input "3"
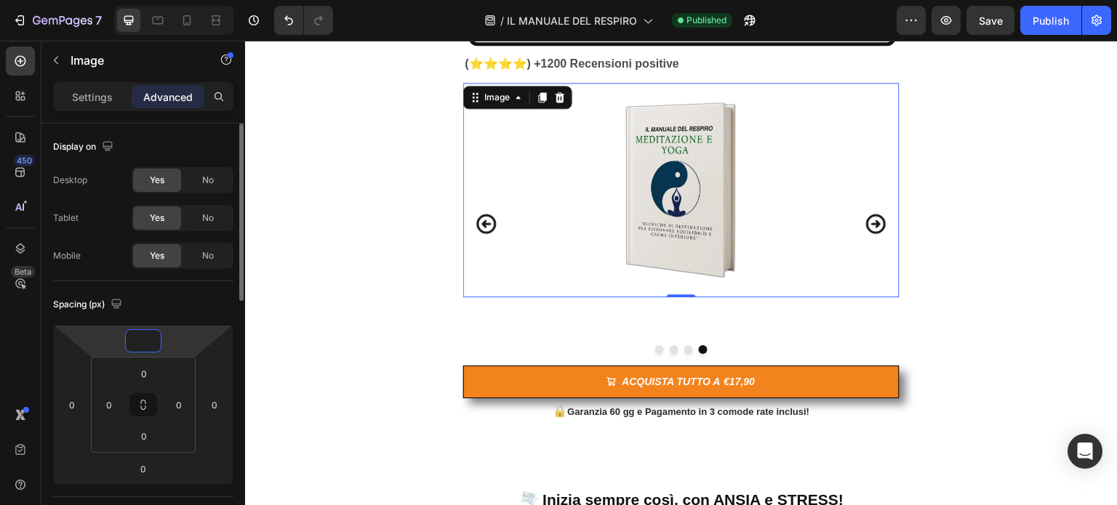
type input "5"
type input "15"
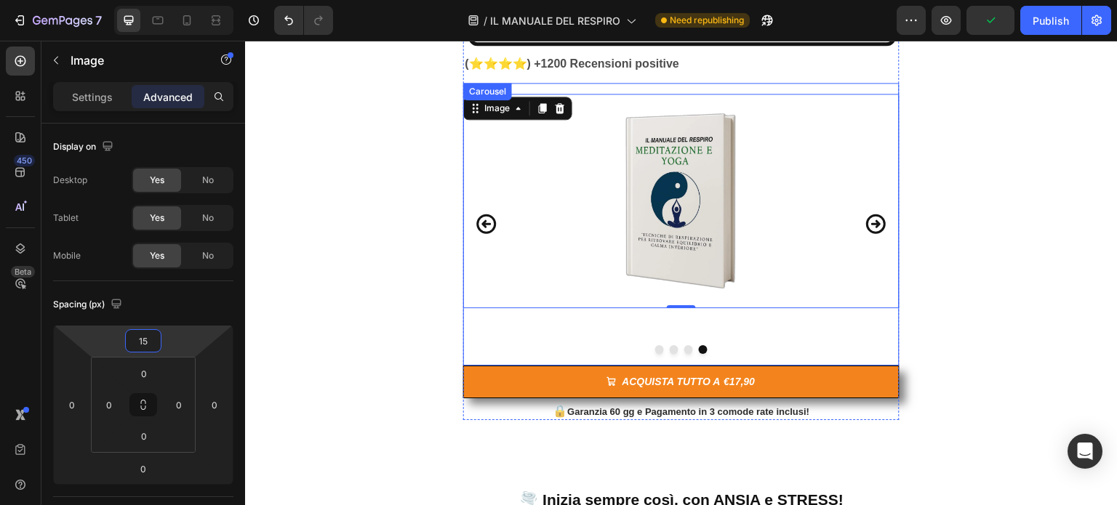
click at [869, 221] on icon "Carousel Next Arrow" at bounding box center [876, 224] width 20 height 20
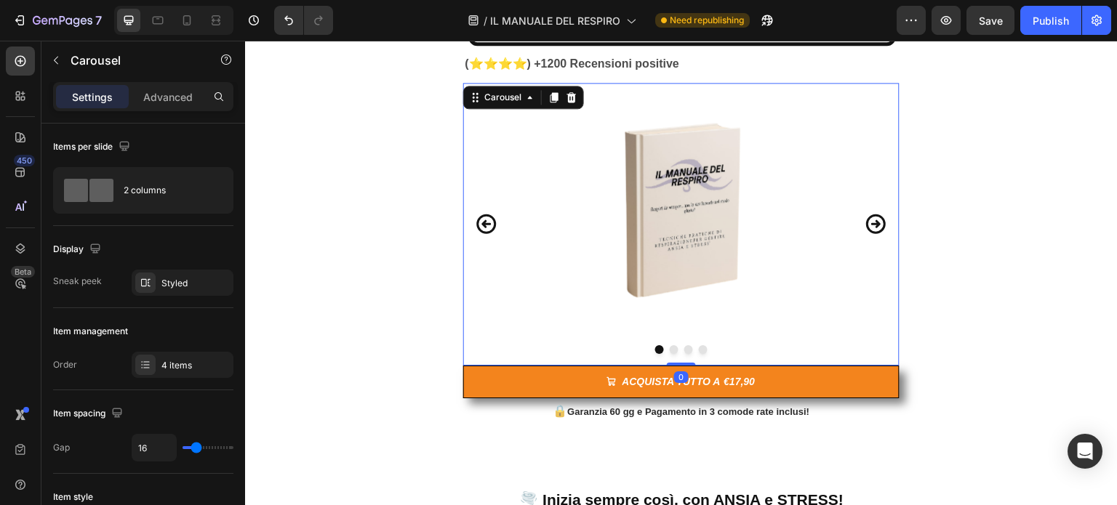
click at [488, 226] on icon "Carousel Back Arrow" at bounding box center [487, 224] width 20 height 20
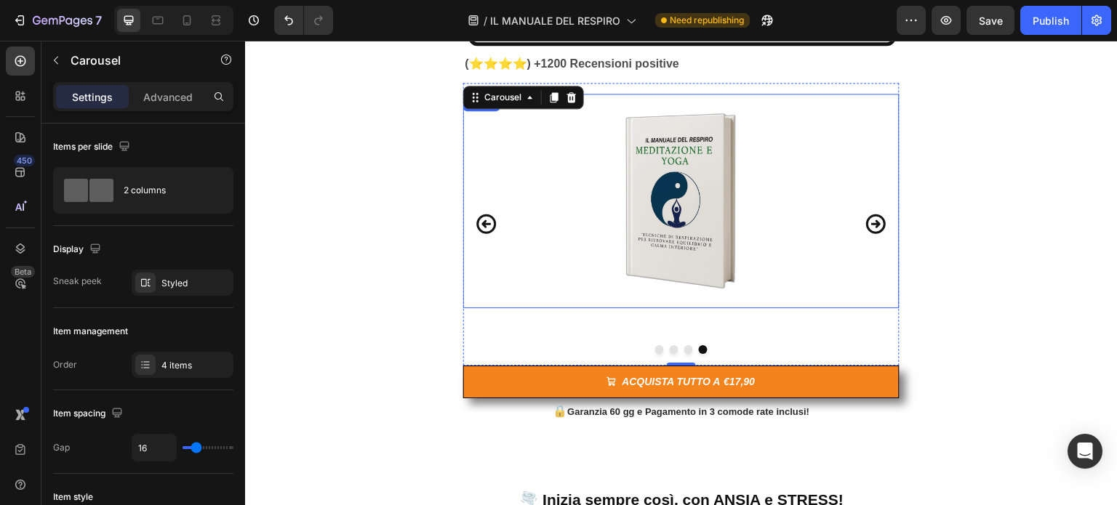
click at [675, 156] on img at bounding box center [681, 201] width 134 height 214
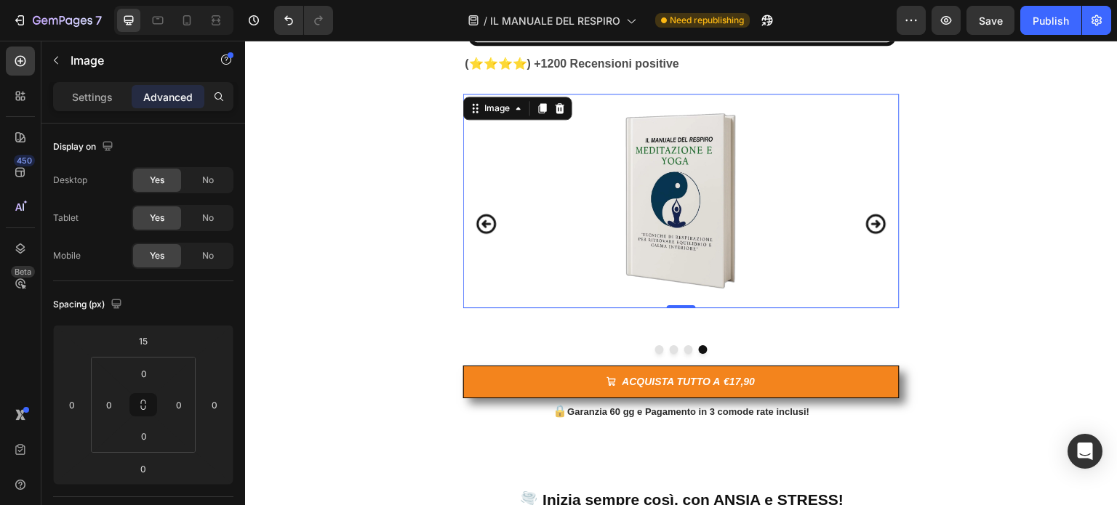
click at [164, 91] on p "Advanced" at bounding box center [167, 96] width 49 height 15
click at [169, 93] on p "Advanced" at bounding box center [167, 96] width 49 height 15
click at [153, 374] on input "0" at bounding box center [143, 374] width 29 height 22
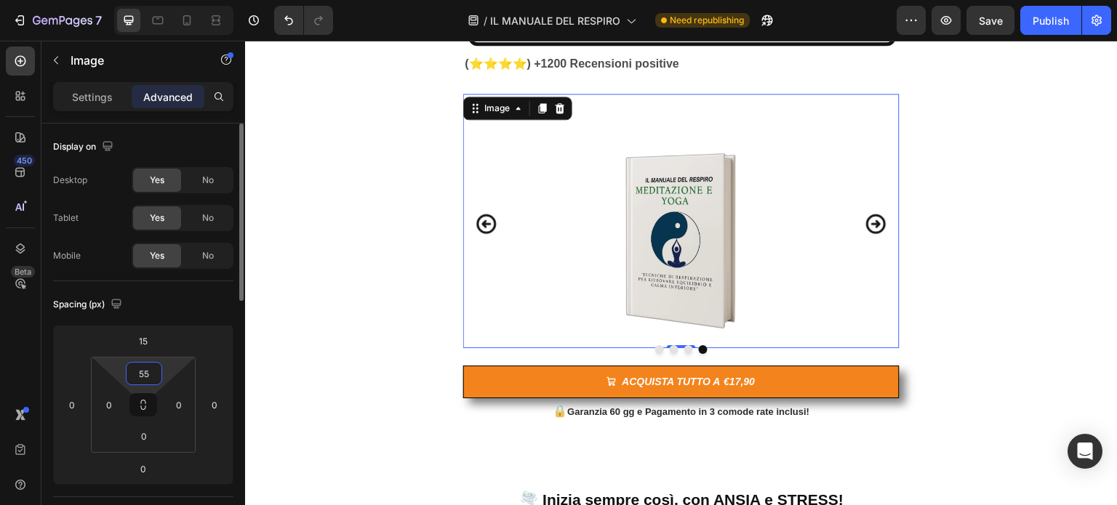
type input "5"
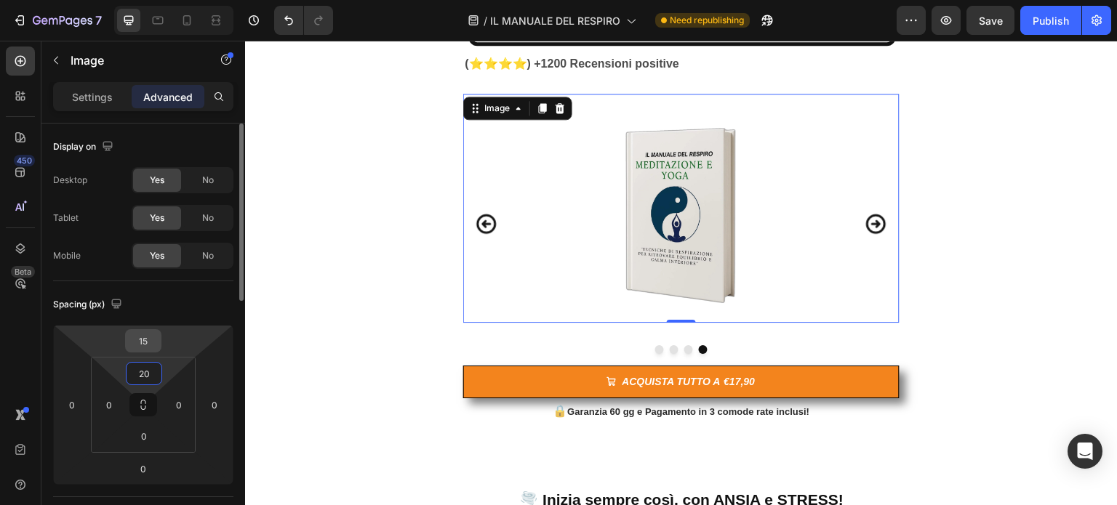
type input "20"
click at [156, 343] on input "15" at bounding box center [143, 341] width 29 height 22
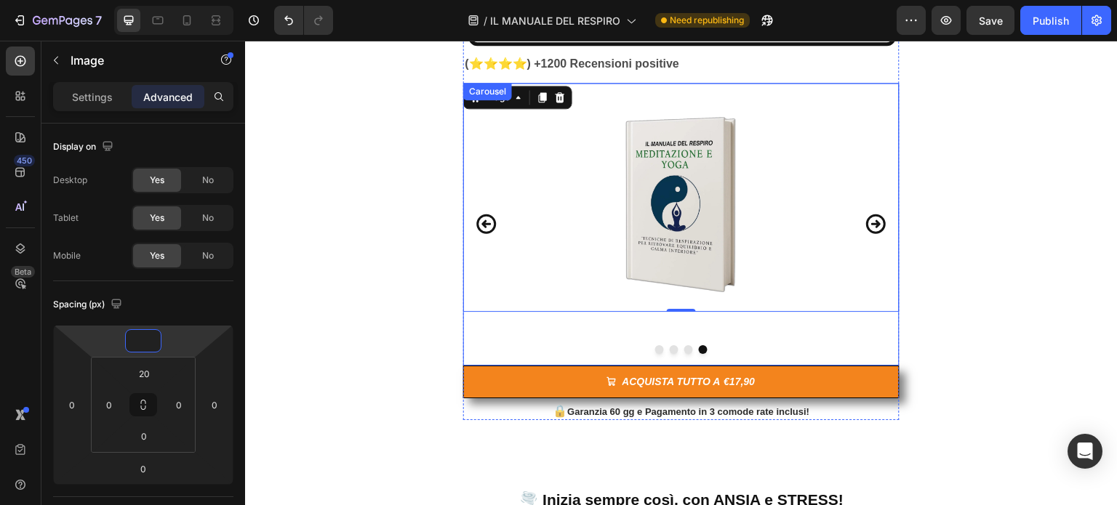
click at [481, 218] on icon "Carousel Back Arrow" at bounding box center [486, 223] width 23 height 39
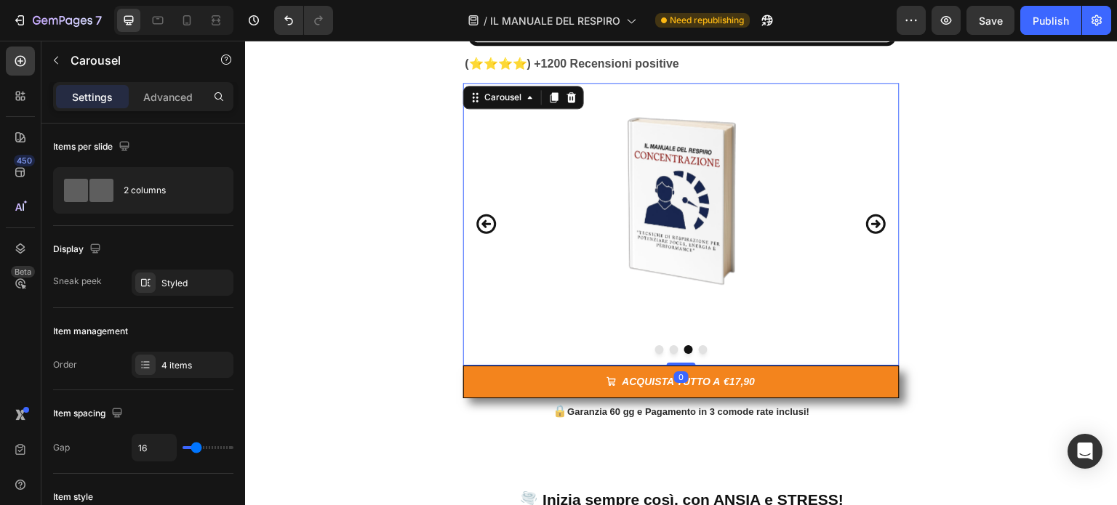
click at [481, 218] on icon "Carousel Back Arrow" at bounding box center [486, 223] width 23 height 39
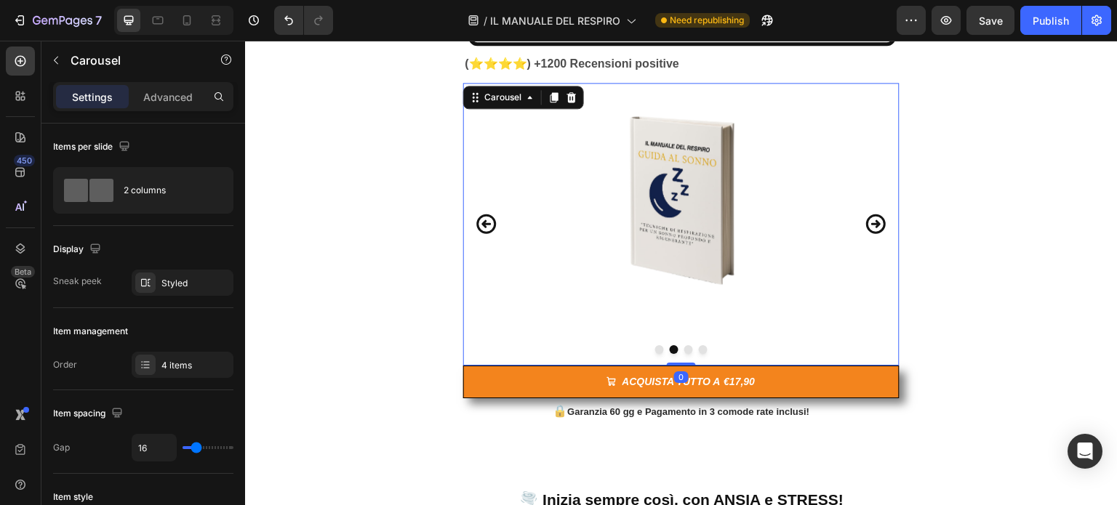
click at [481, 218] on icon "Carousel Back Arrow" at bounding box center [486, 223] width 23 height 39
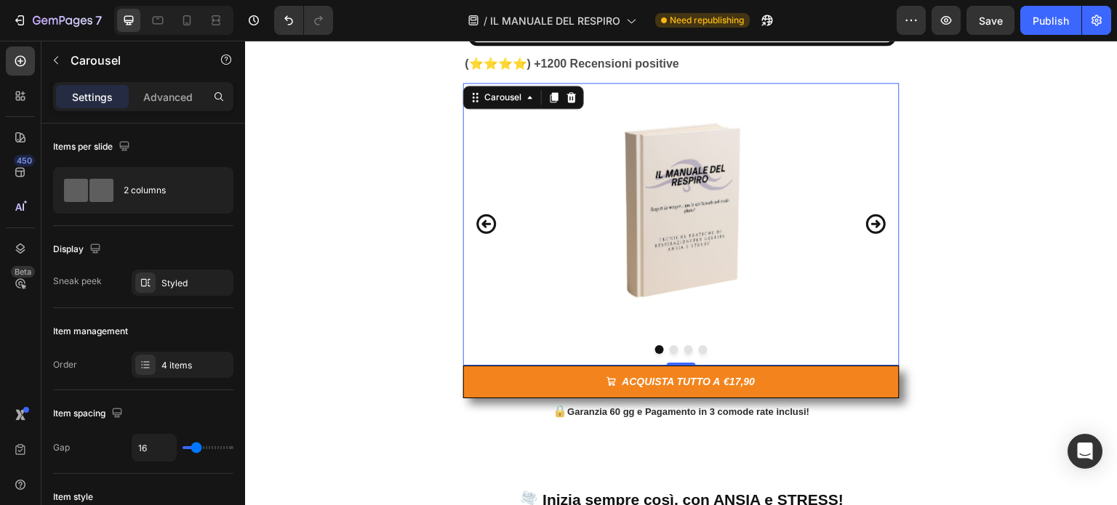
click at [481, 218] on icon "Carousel Back Arrow" at bounding box center [486, 223] width 23 height 39
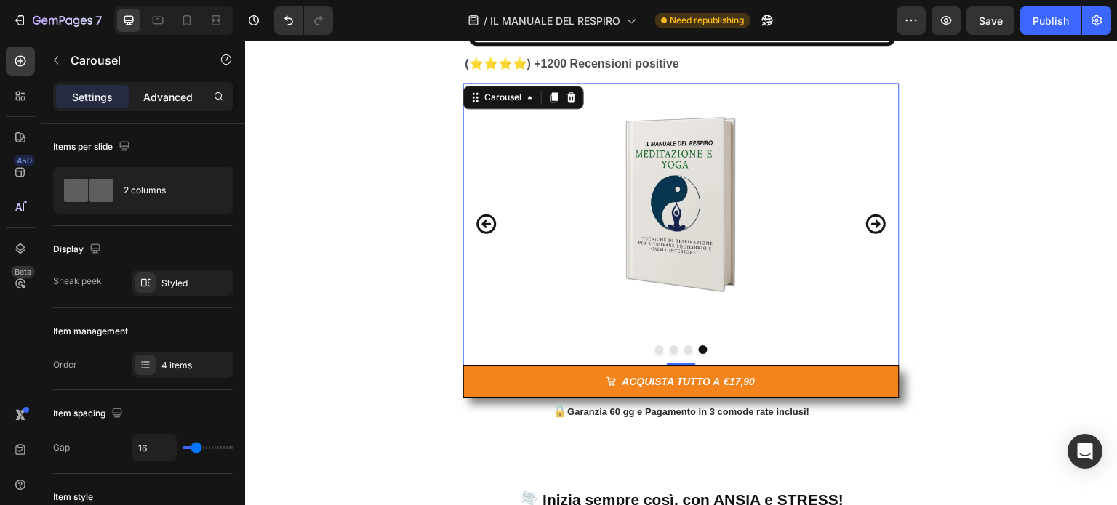
click at [189, 92] on p "Advanced" at bounding box center [167, 96] width 49 height 15
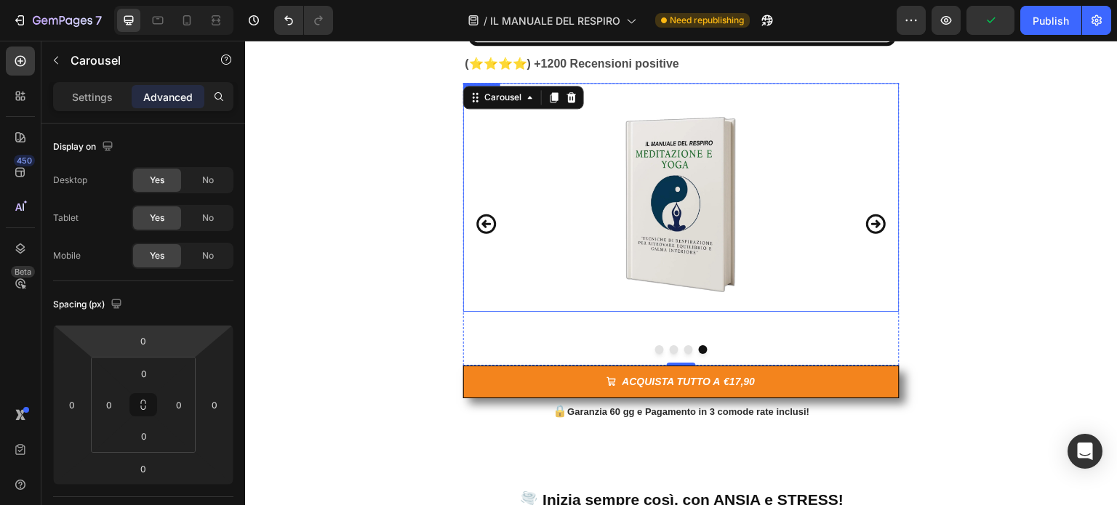
click at [663, 218] on img at bounding box center [681, 204] width 134 height 214
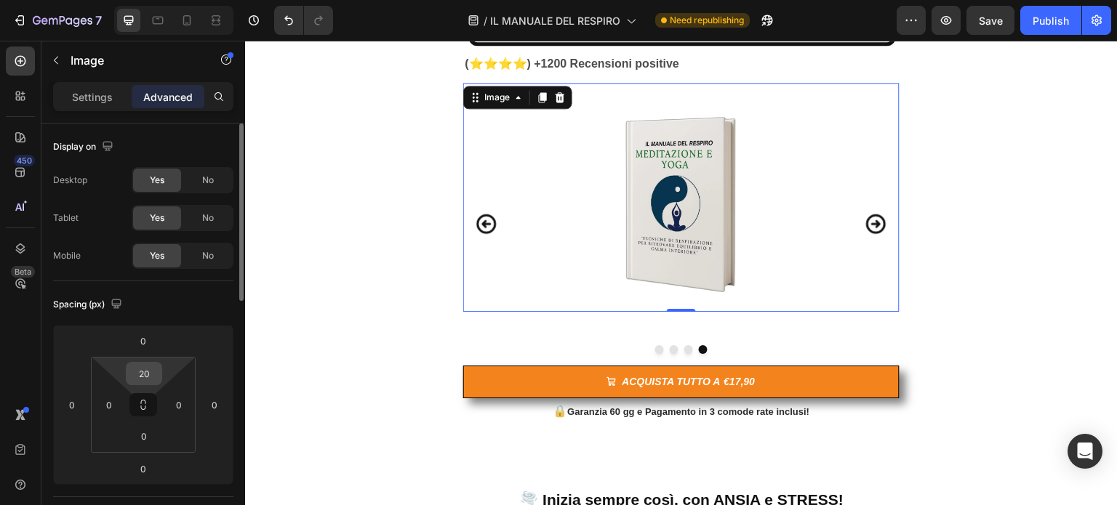
click at [144, 380] on input "20" at bounding box center [143, 374] width 29 height 22
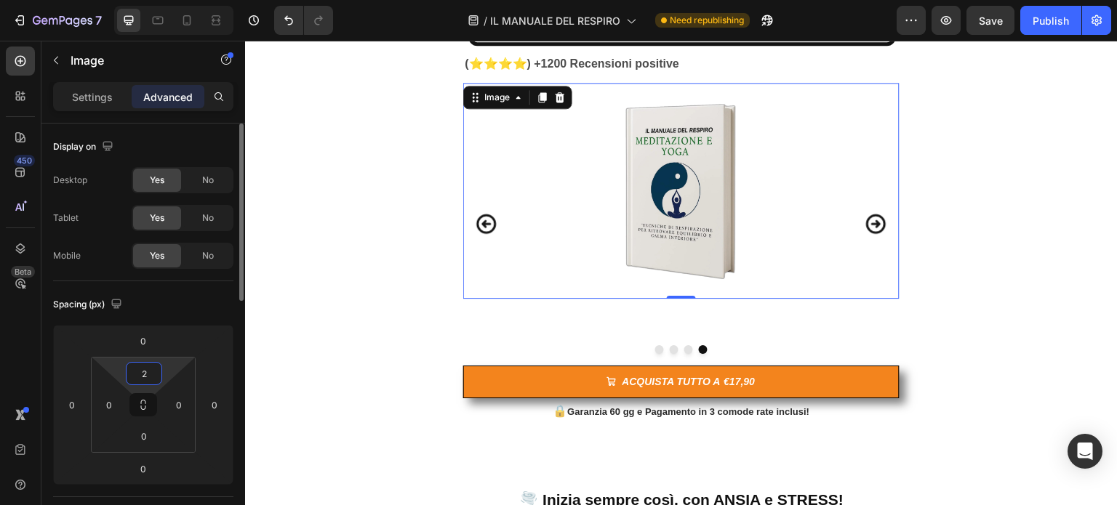
type input "28"
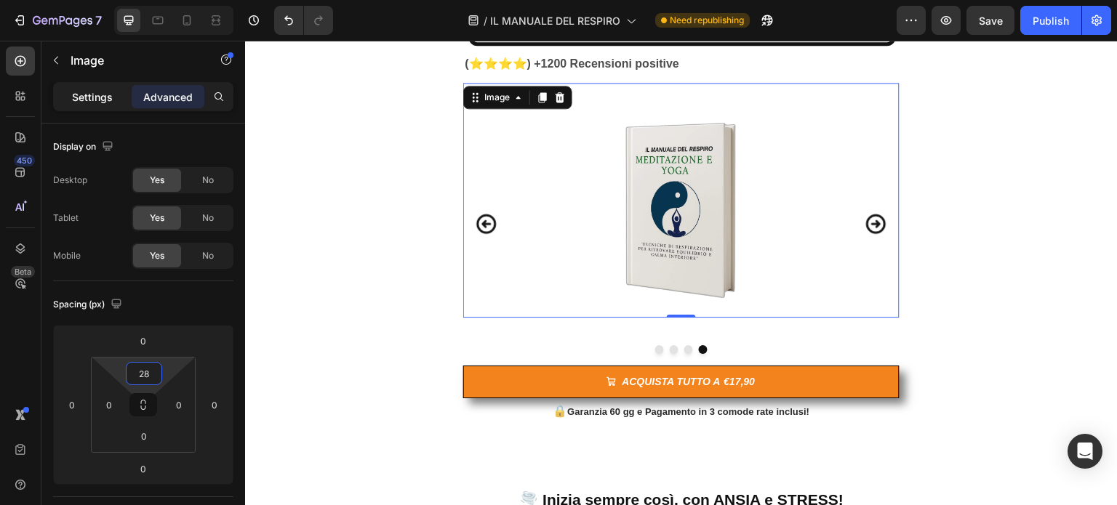
click at [103, 97] on p "Settings" at bounding box center [92, 96] width 41 height 15
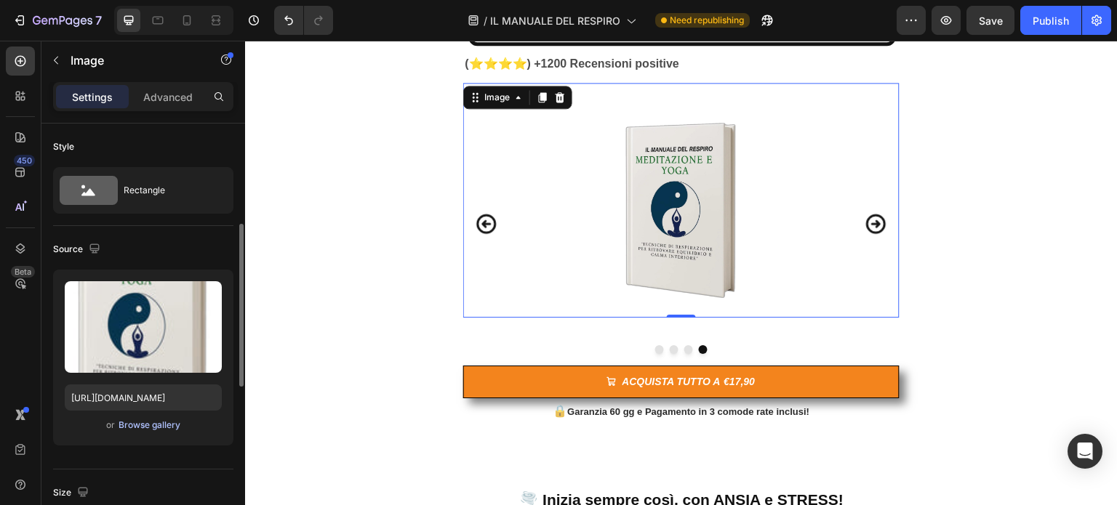
scroll to position [145, 0]
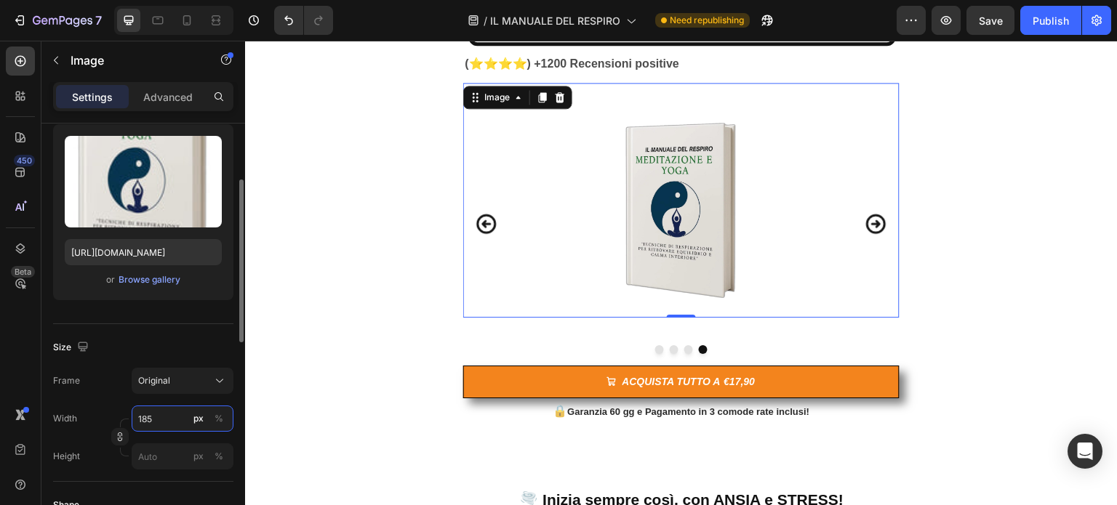
click at [156, 419] on input "185" at bounding box center [183, 419] width 102 height 26
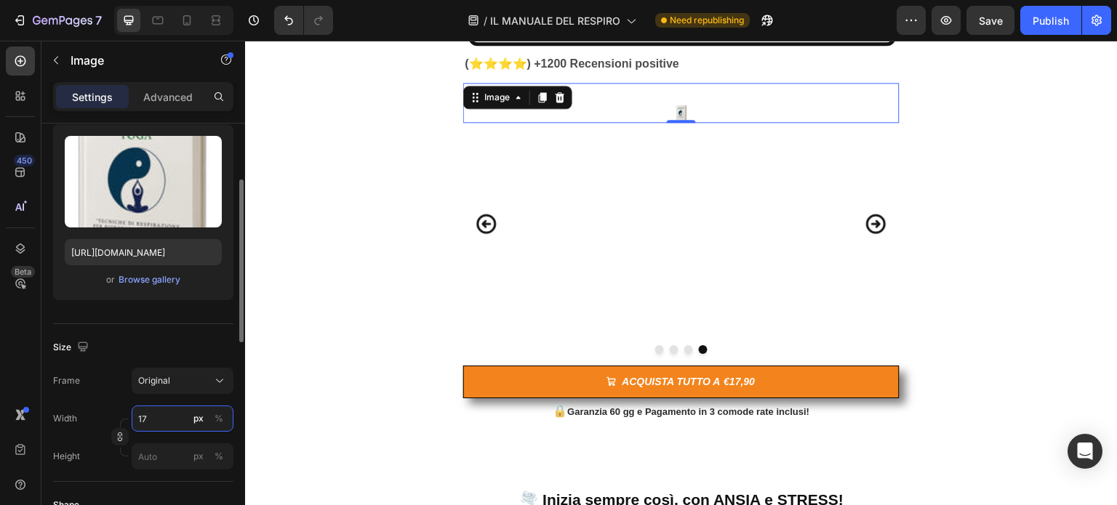
type input "170"
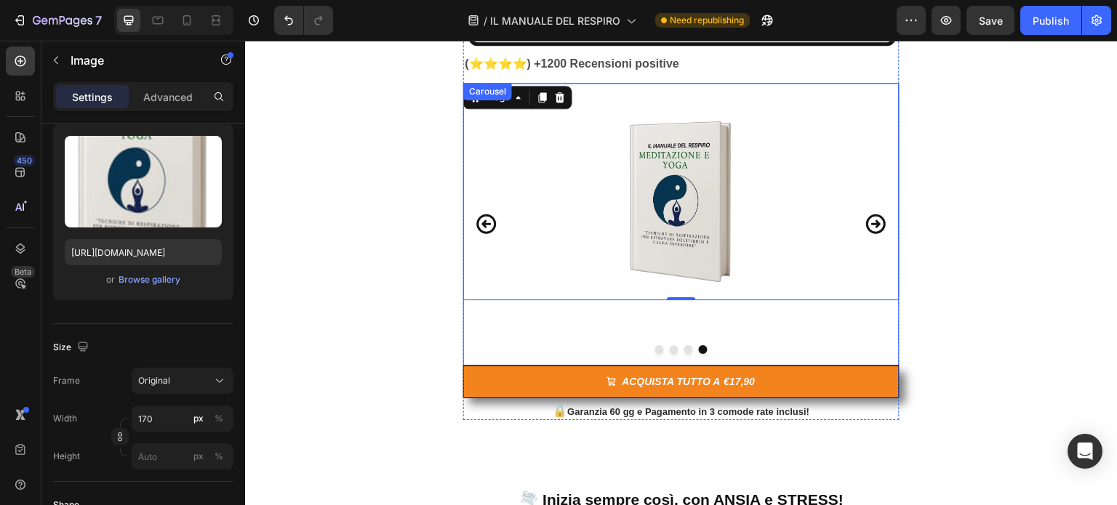
click at [869, 217] on icon "Carousel Next Arrow" at bounding box center [875, 223] width 23 height 39
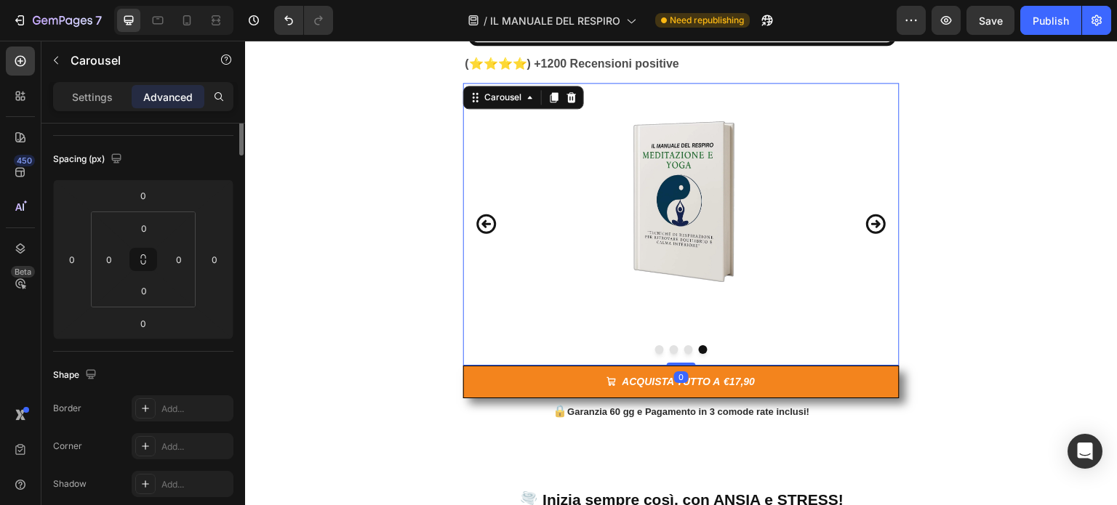
scroll to position [0, 0]
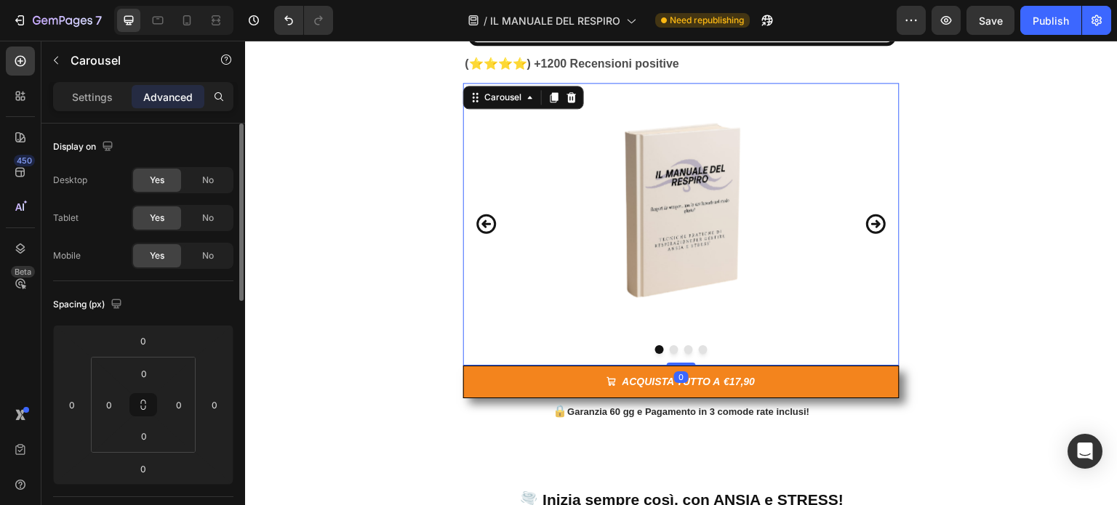
click at [869, 217] on icon "Carousel Next Arrow" at bounding box center [875, 223] width 23 height 39
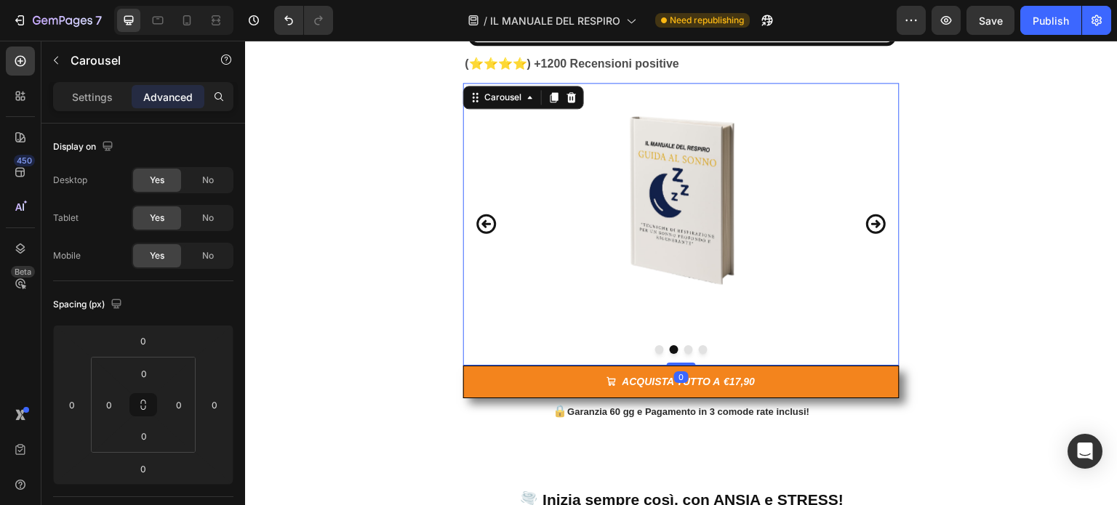
click at [869, 217] on icon "Carousel Next Arrow" at bounding box center [875, 223] width 23 height 39
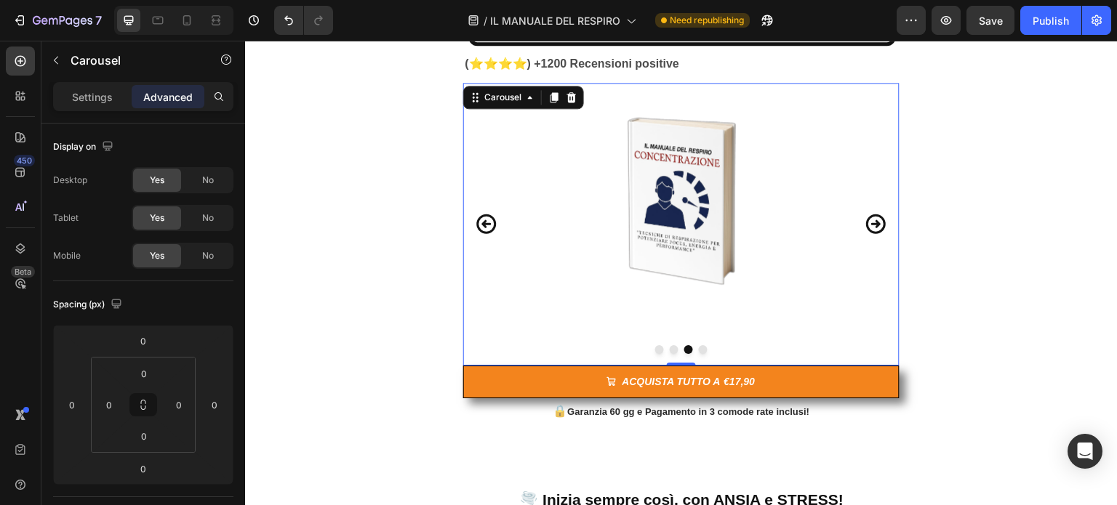
click at [869, 217] on icon "Carousel Next Arrow" at bounding box center [875, 223] width 23 height 39
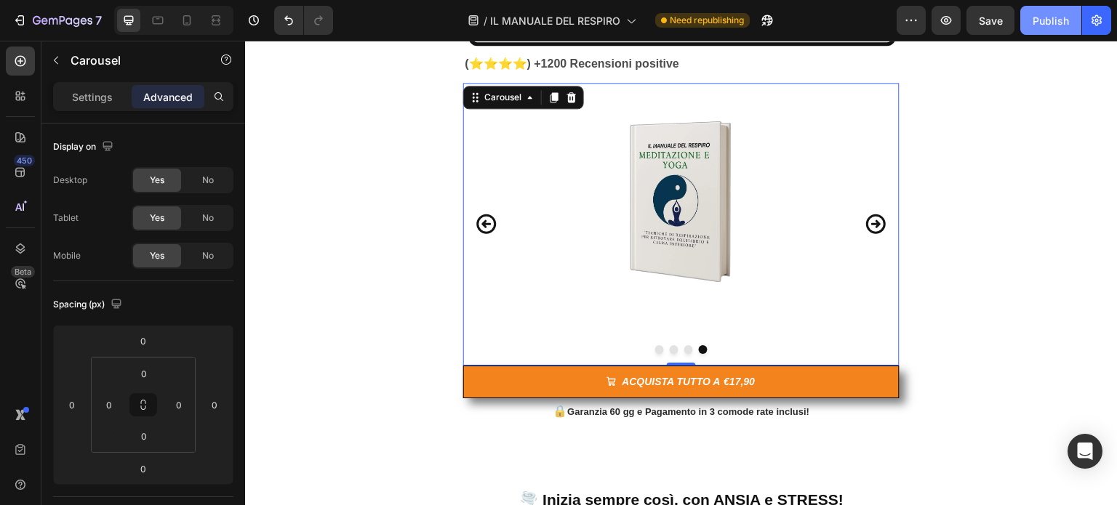
click at [1052, 20] on div "Publish" at bounding box center [1050, 20] width 36 height 15
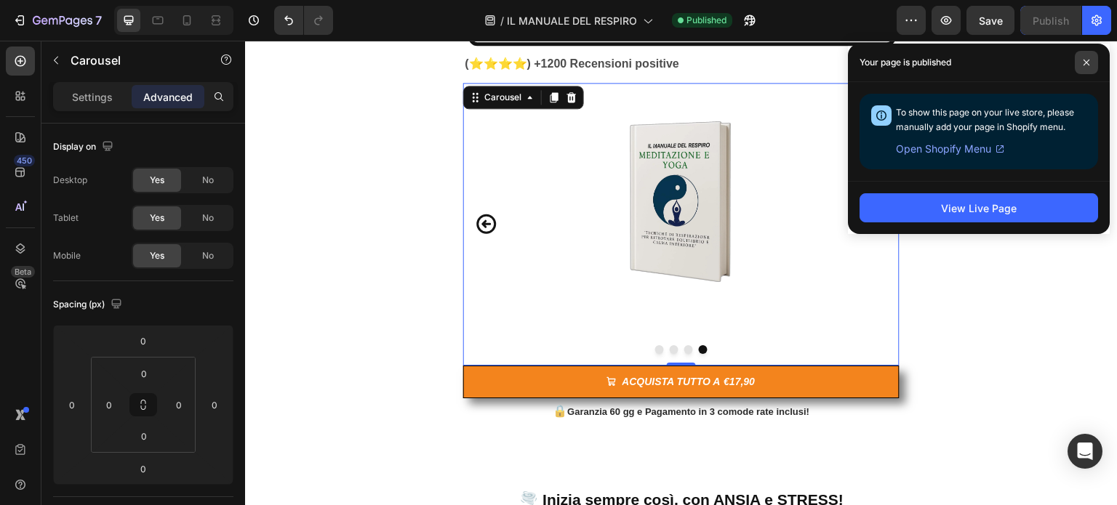
click at [1089, 62] on icon at bounding box center [1085, 62] width 7 height 7
